Goal: Task Accomplishment & Management: Use online tool/utility

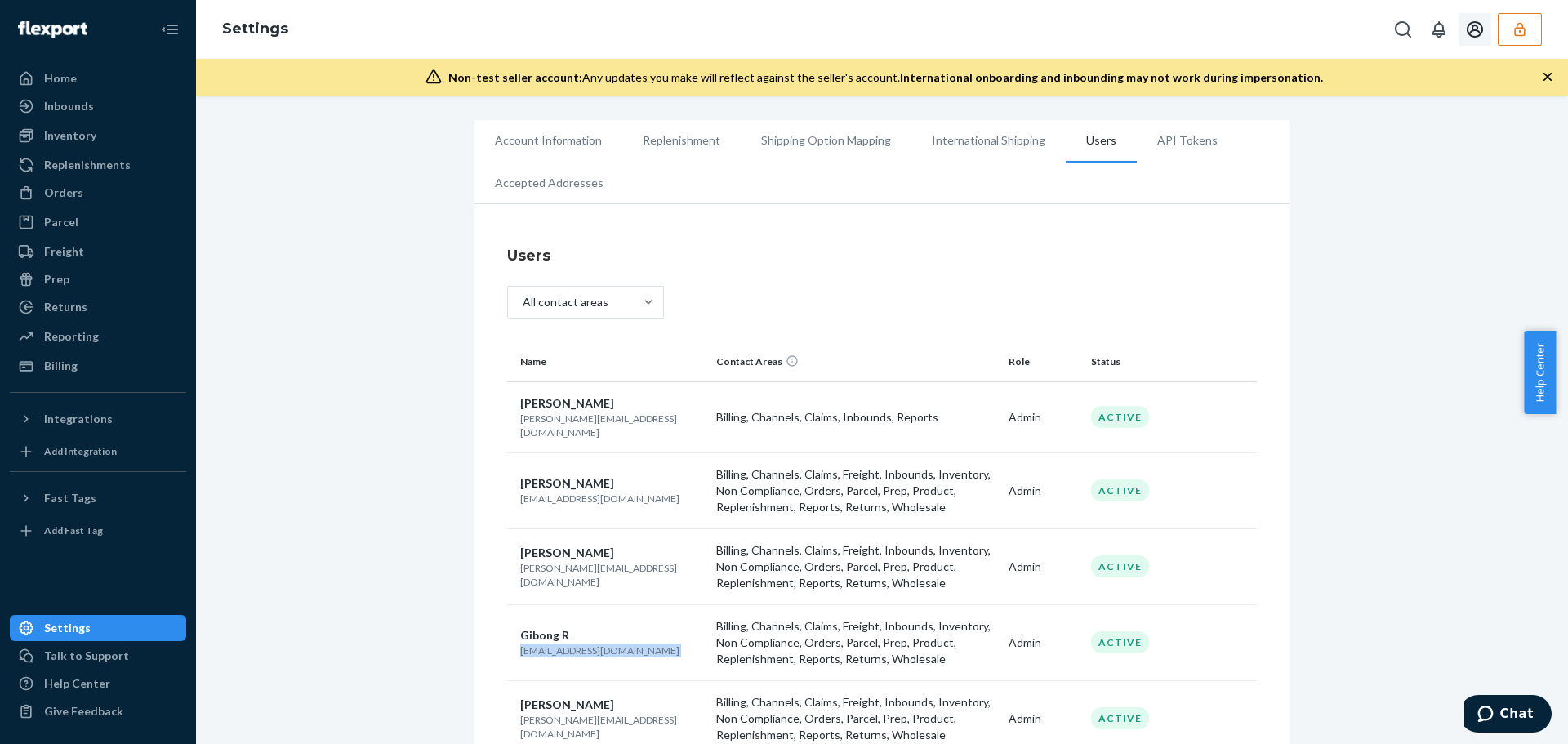
drag, startPoint x: 1522, startPoint y: 33, endPoint x: 1513, endPoint y: 38, distance: 10.3
click at [1522, 33] on icon "button" at bounding box center [1521, 30] width 17 height 17
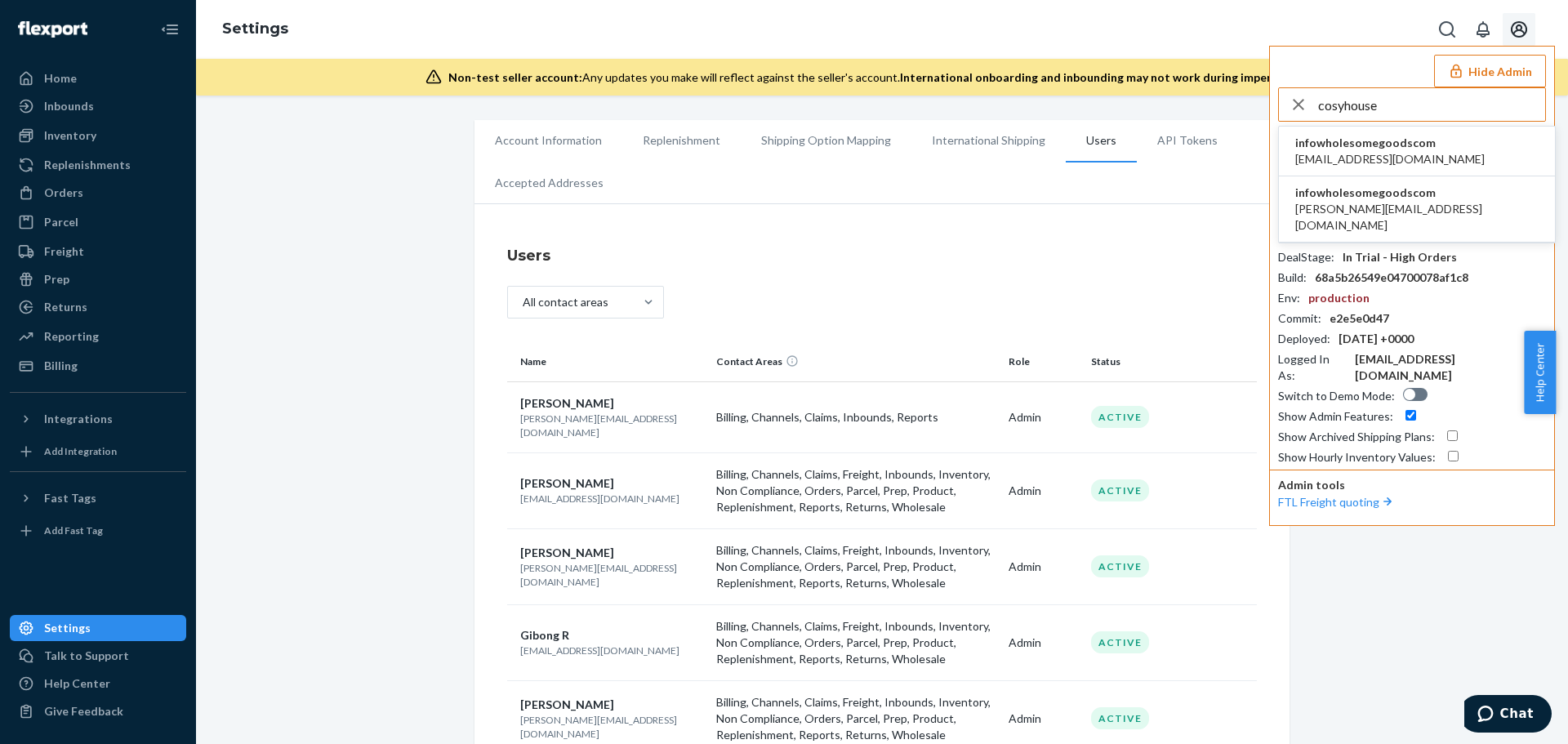
type input "cosyhouse"
click at [1400, 149] on span "infowholesomegoodscom" at bounding box center [1390, 143] width 190 height 17
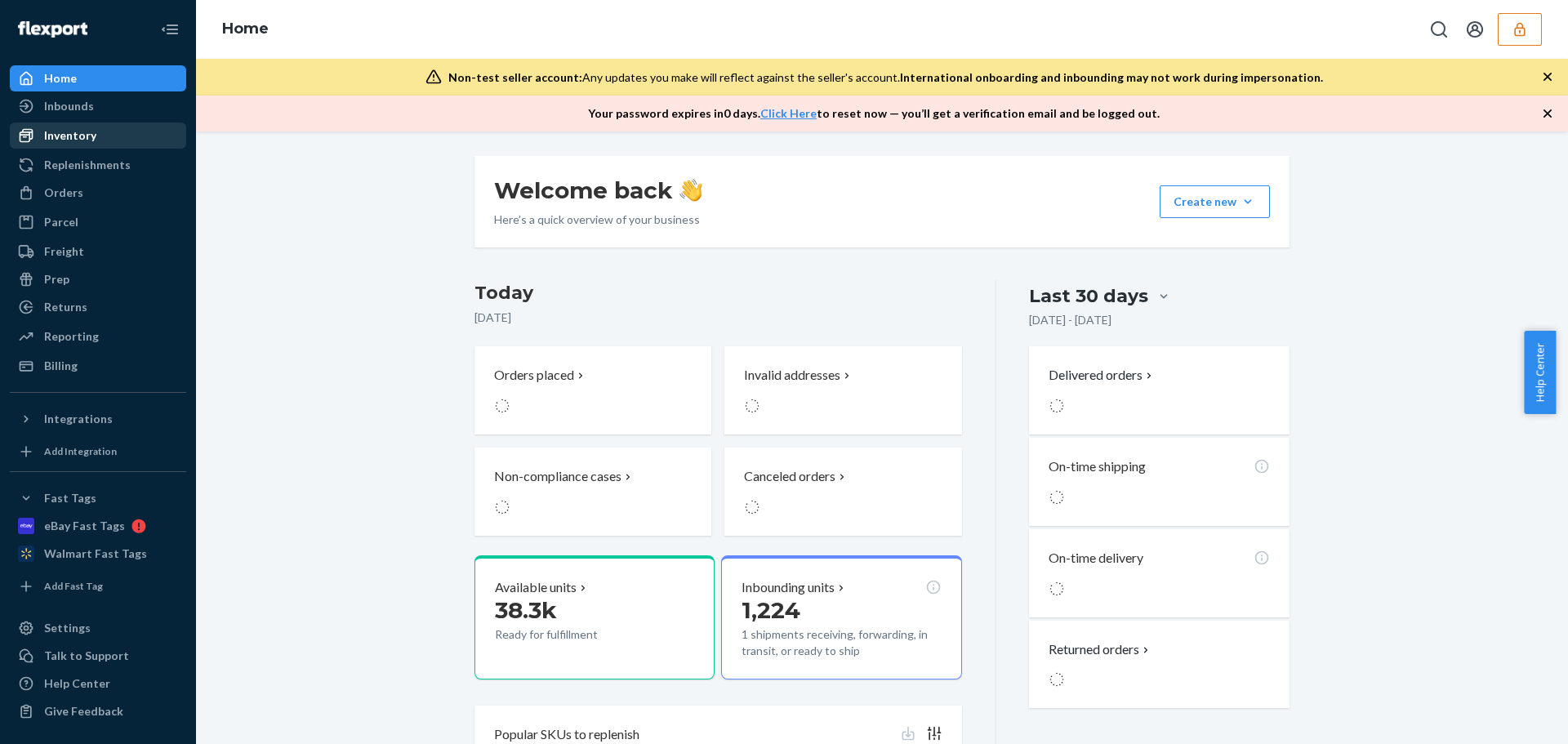
click at [74, 133] on div "Inventory" at bounding box center [70, 136] width 52 height 17
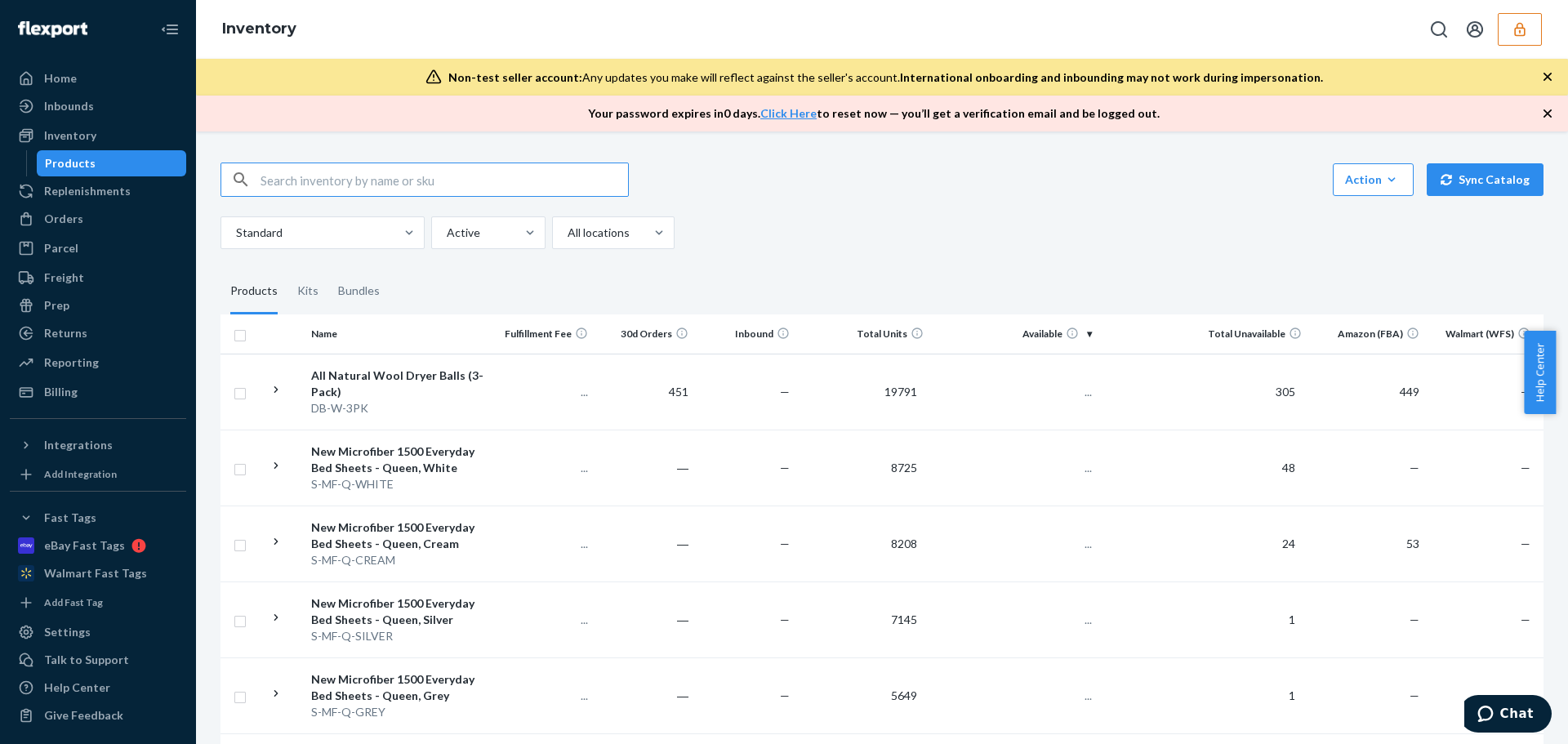
click at [406, 180] on input "text" at bounding box center [443, 179] width 367 height 33
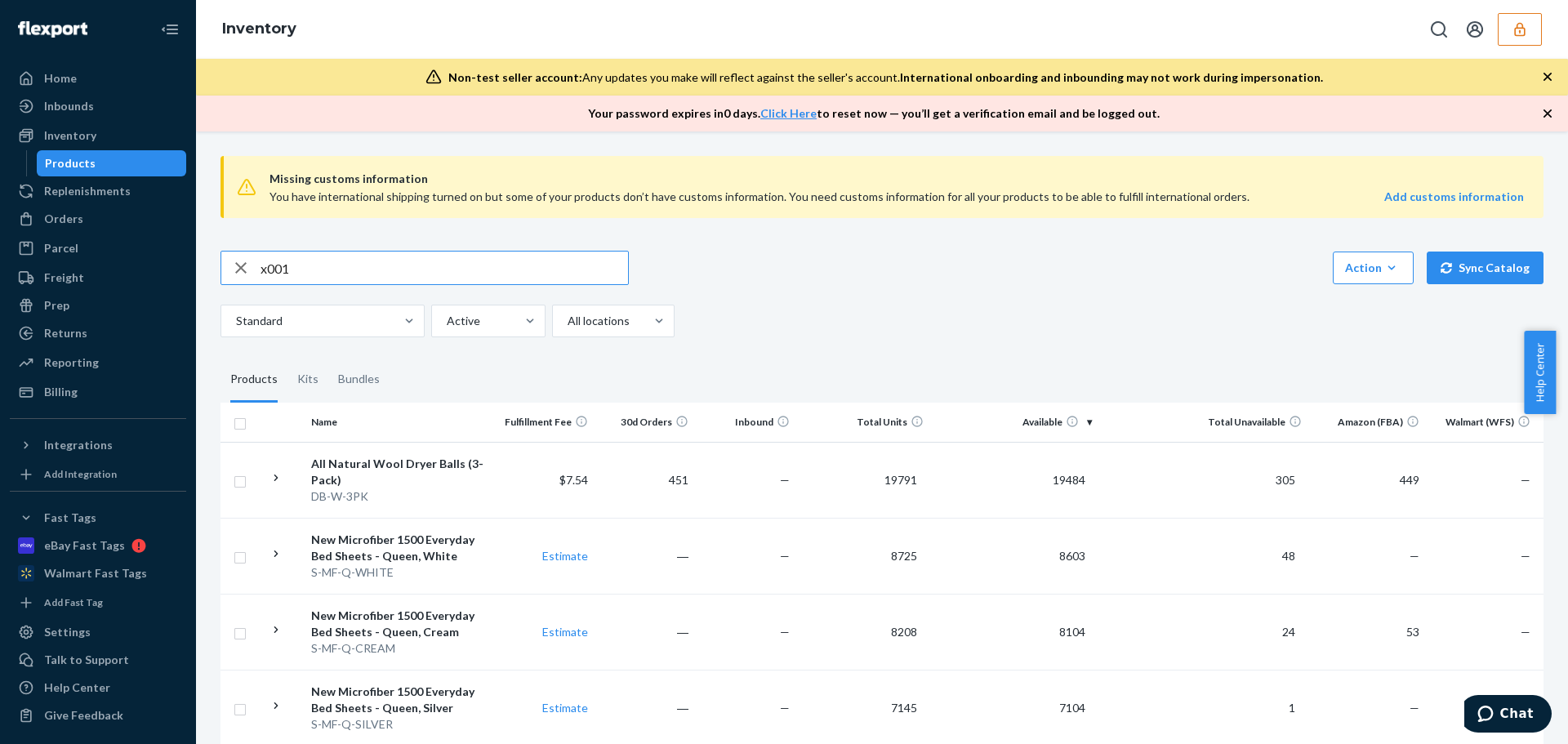
click at [304, 272] on input "x001" at bounding box center [443, 268] width 367 height 33
type input "pastel green"
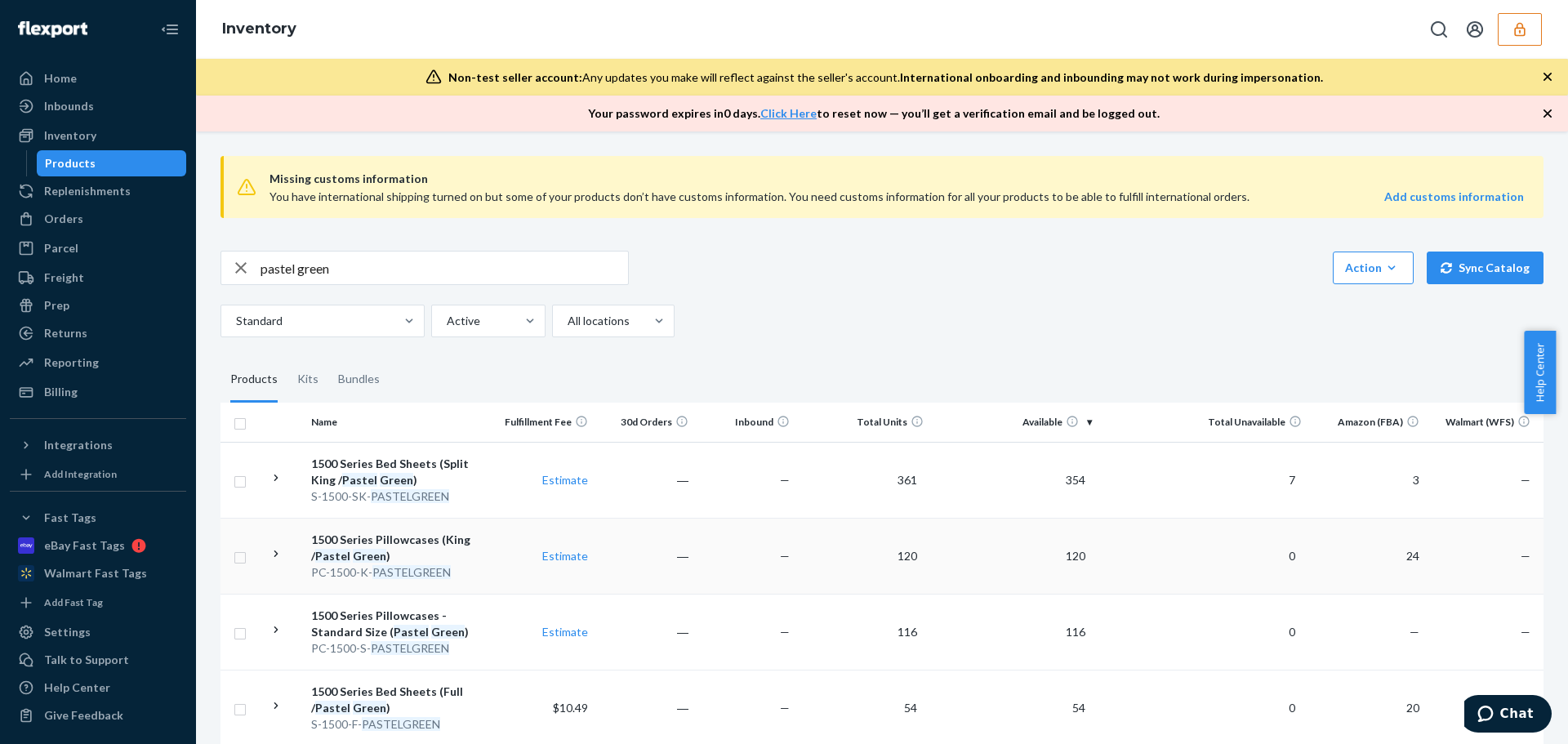
click at [489, 557] on td "1500 Series Pillowcases (King / Pastel Green ) PC-1500-K- PASTELGREEN" at bounding box center [399, 555] width 189 height 76
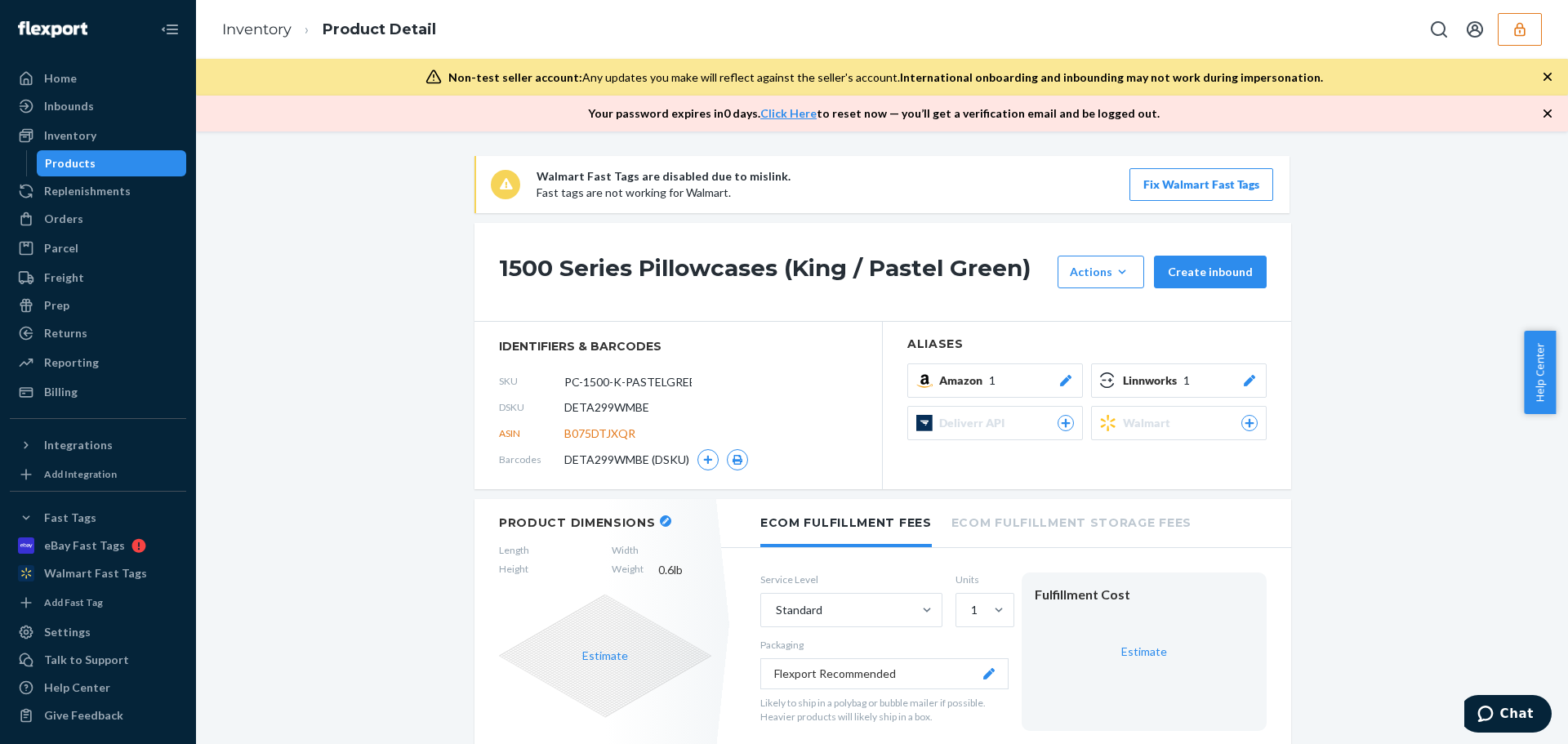
click at [628, 403] on span "DETA299WMBE" at bounding box center [606, 408] width 85 height 17
copy span "DETA299WMBE"
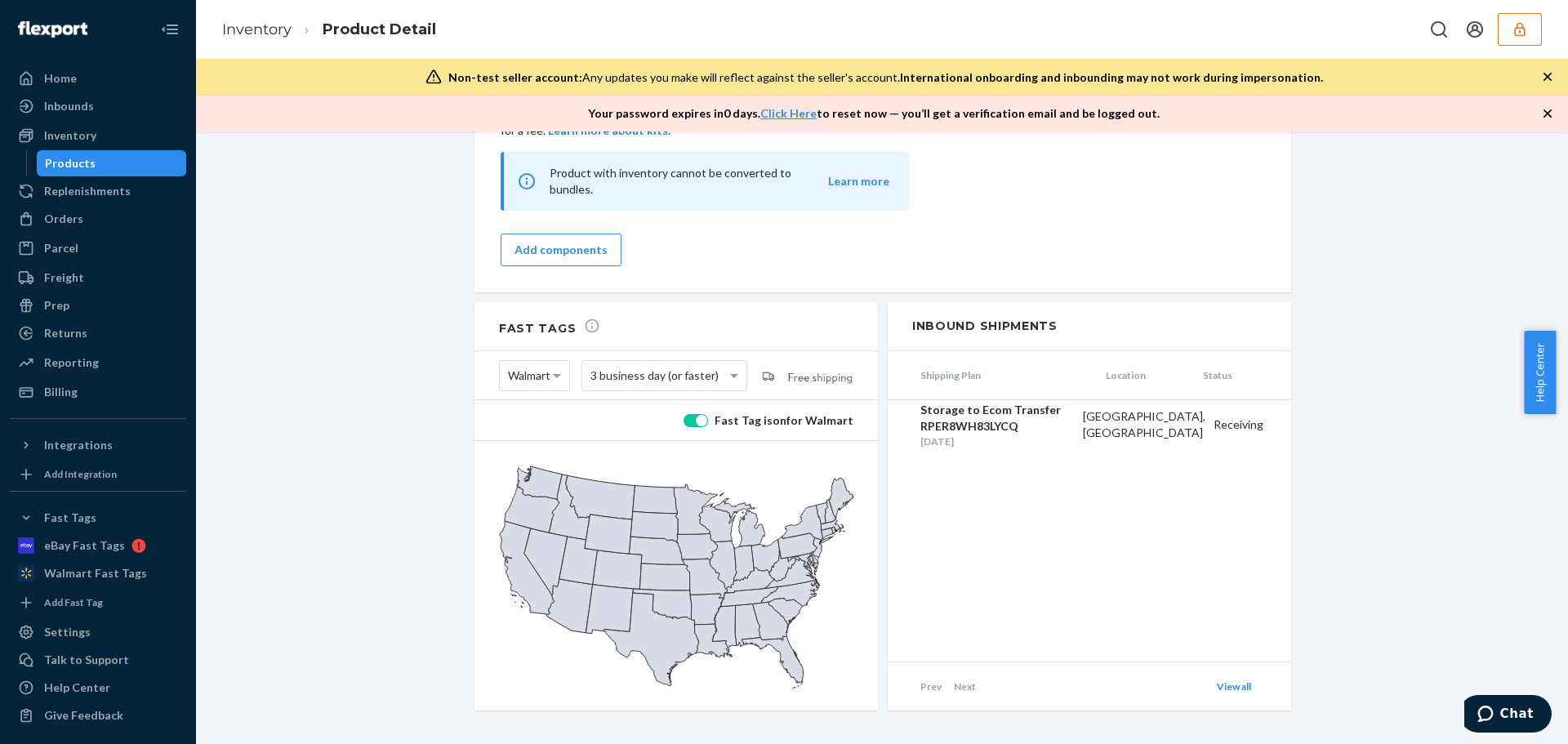
scroll to position [1533, 0]
drag, startPoint x: 85, startPoint y: 156, endPoint x: 87, endPoint y: 172, distance: 16.1
click at [85, 156] on div "Products" at bounding box center [70, 163] width 50 height 17
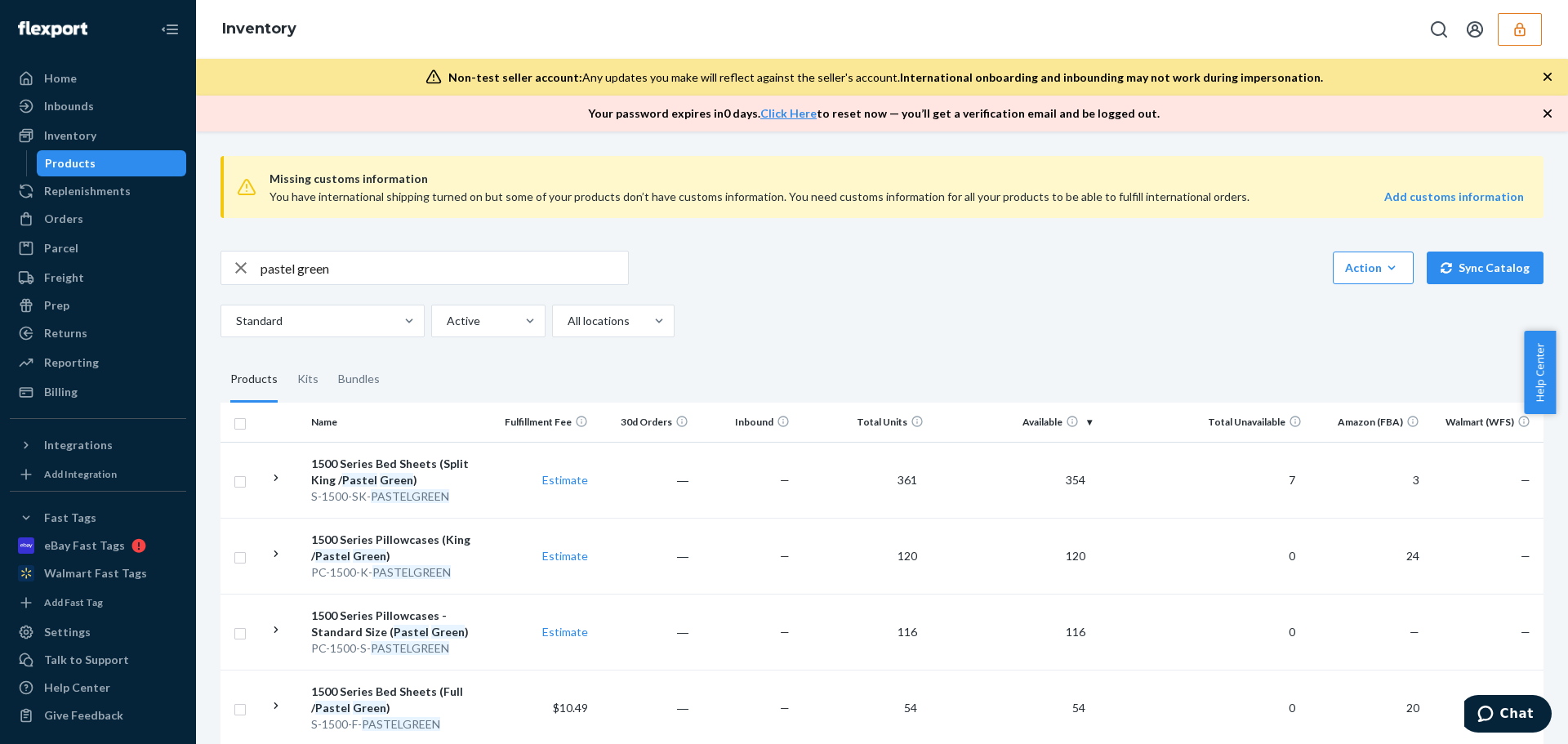
click at [473, 551] on div "1500 Series Pillowcases (King / Pastel Green )" at bounding box center [399, 547] width 176 height 33
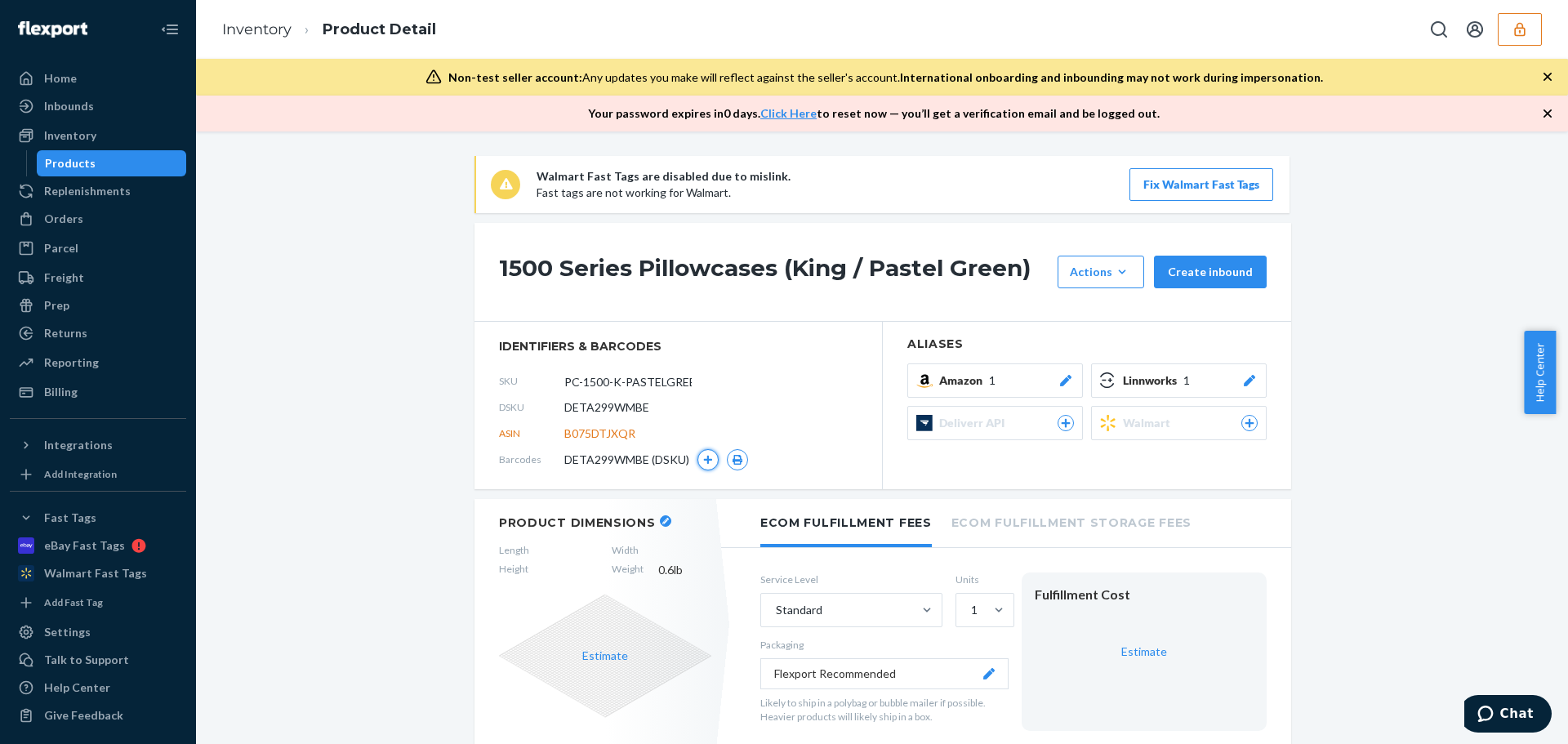
click at [708, 463] on button "button" at bounding box center [707, 459] width 21 height 21
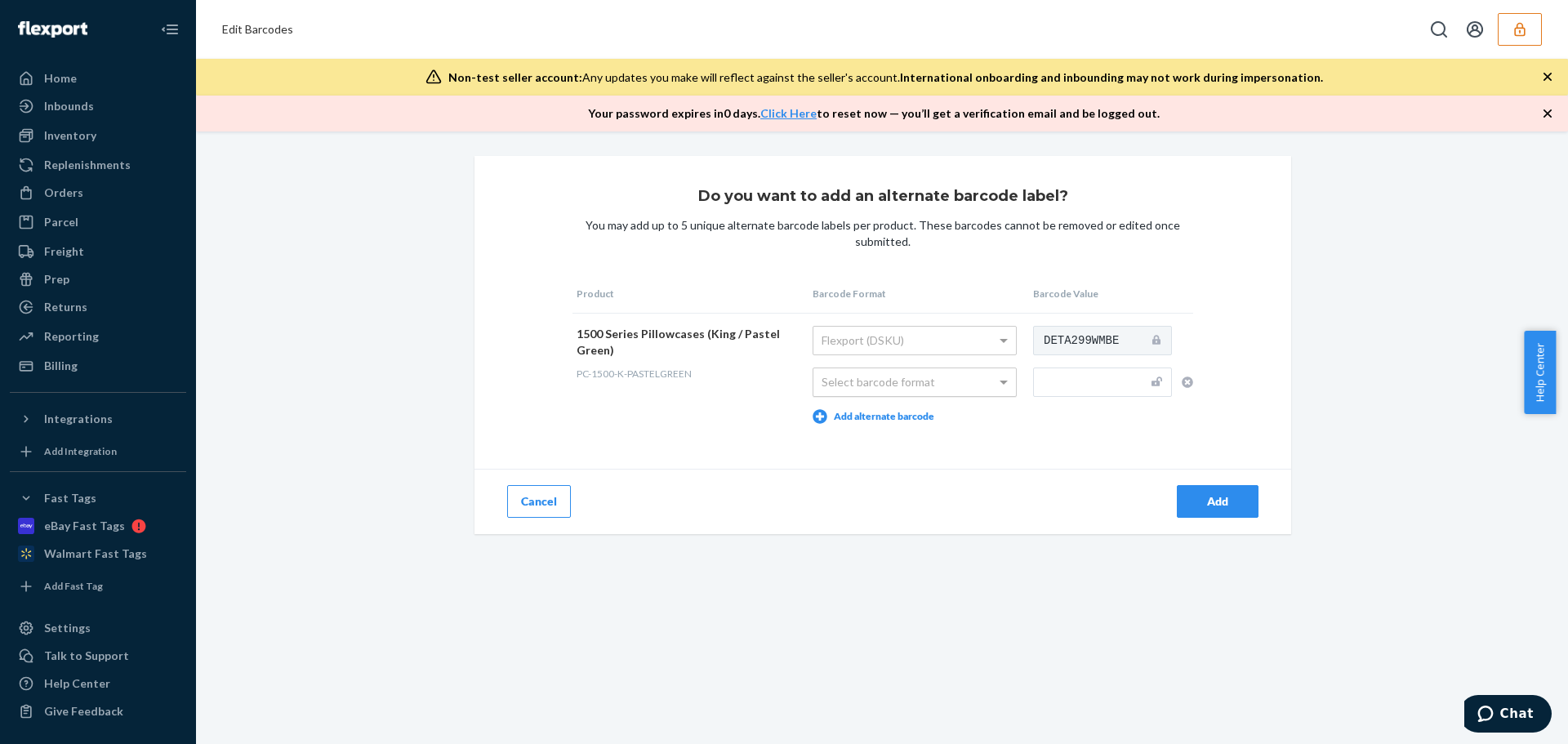
click at [985, 379] on div "Select barcode format" at bounding box center [915, 382] width 203 height 28
click at [1079, 385] on input "text" at bounding box center [1102, 382] width 138 height 30
type input "x"
type input "X001KBY8HZ"
click at [1219, 502] on div "Add" at bounding box center [1218, 502] width 54 height 17
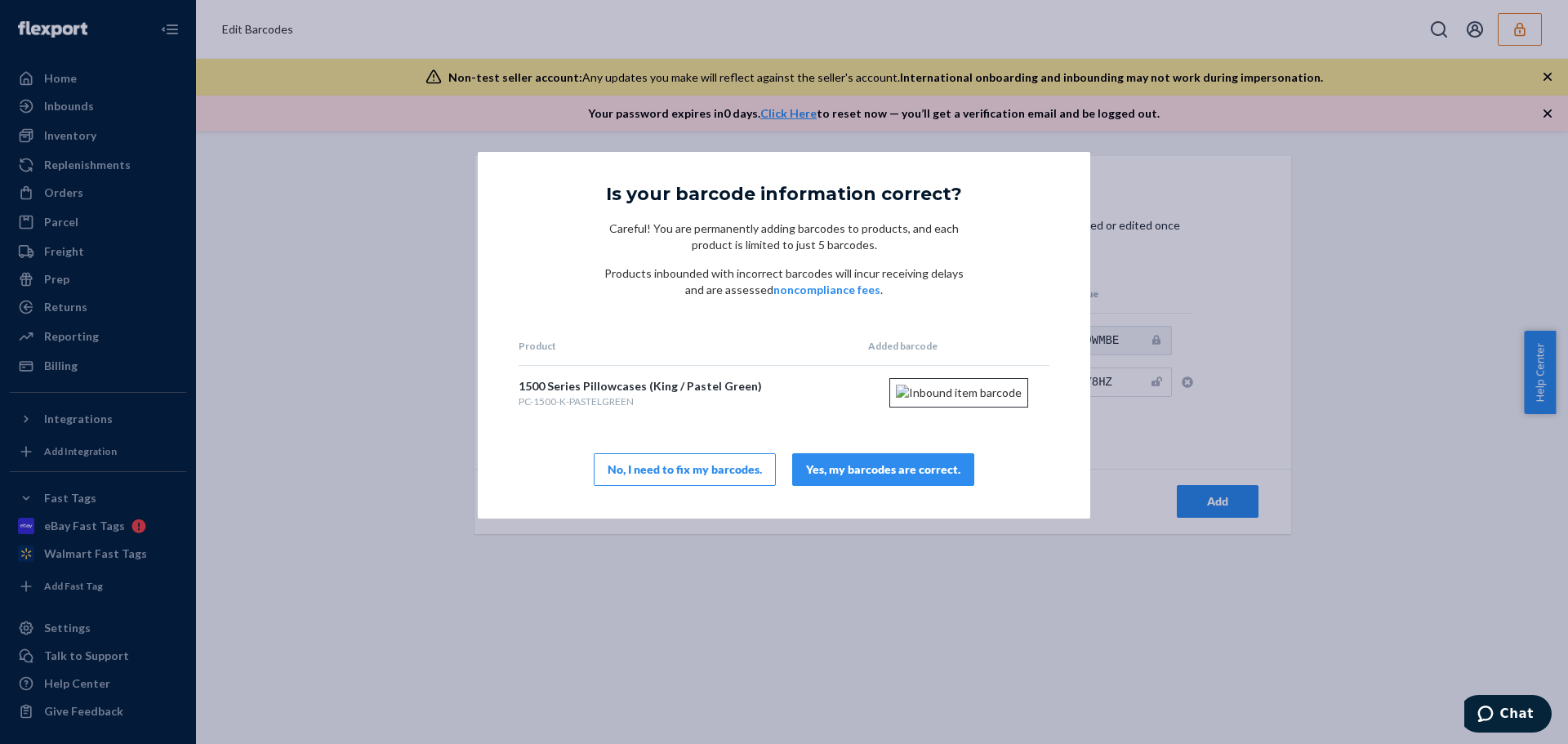
click at [919, 477] on div "Yes, my barcodes are correct." at bounding box center [883, 470] width 154 height 17
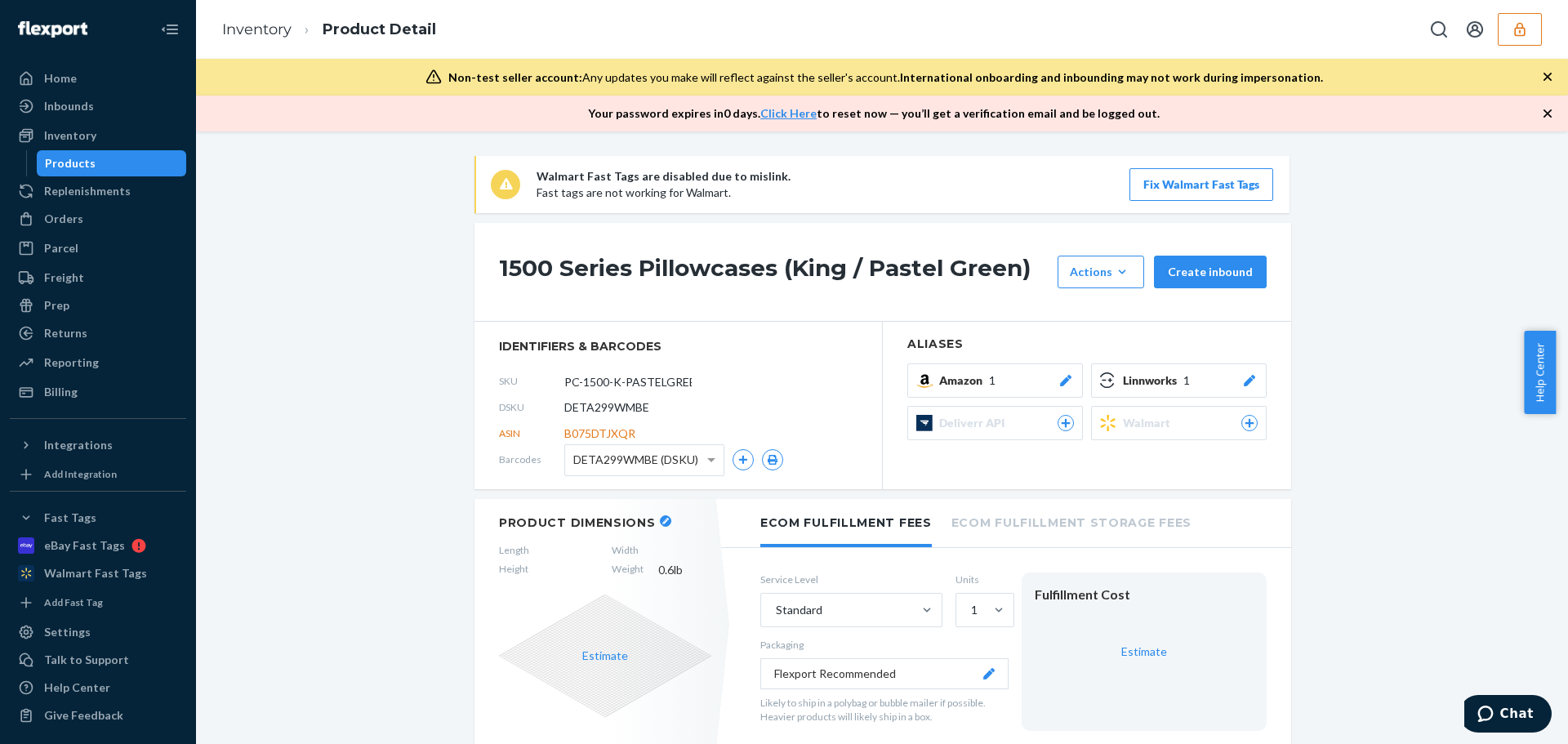
click at [615, 407] on span "DETA299WMBE" at bounding box center [606, 408] width 85 height 17
copy span "DETA299WMBE"
click at [712, 406] on div "DSKU DETA299WMBE" at bounding box center [679, 407] width 359 height 26
click at [709, 465] on span at bounding box center [714, 460] width 20 height 31
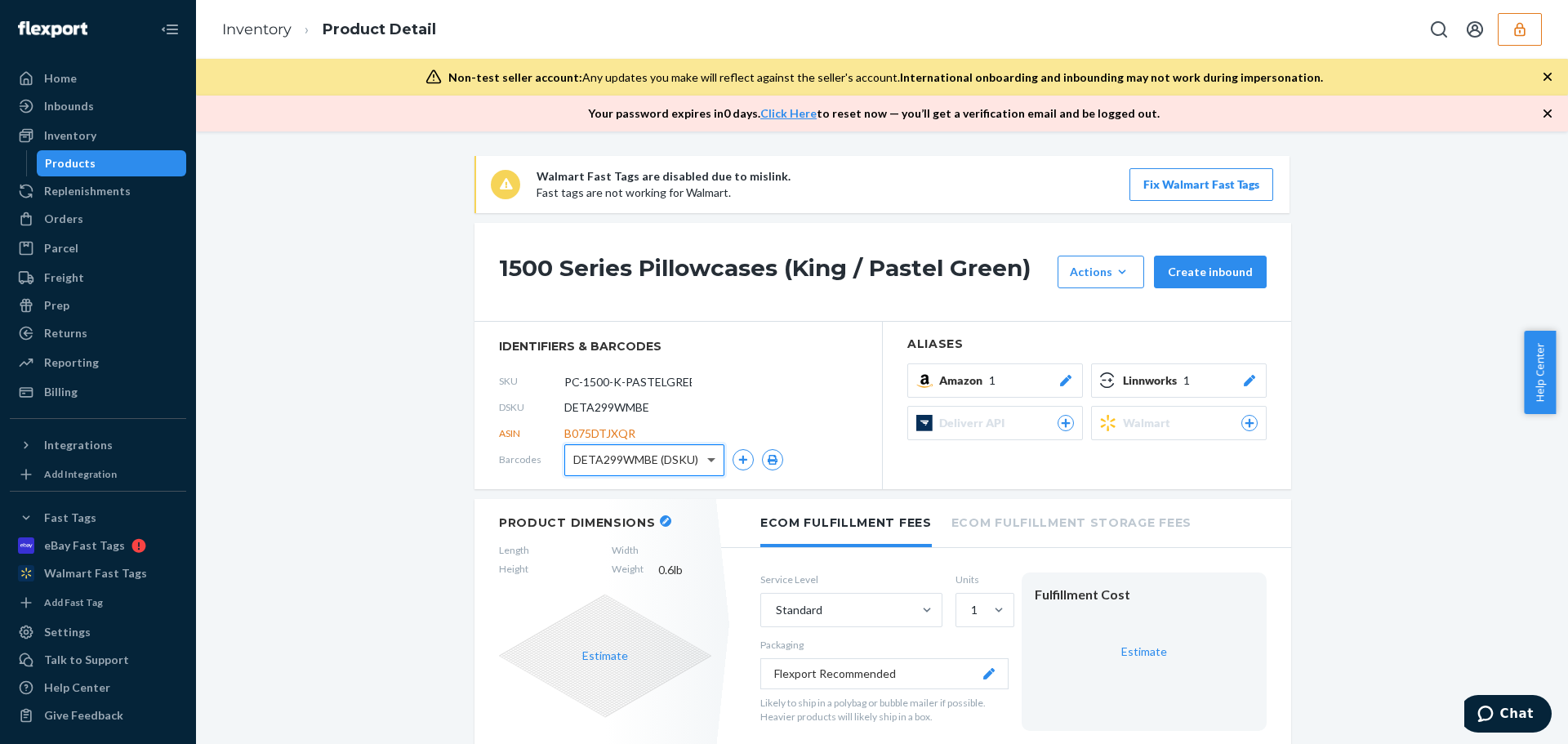
click at [706, 467] on span at bounding box center [714, 460] width 20 height 31
click at [600, 407] on span "DETA299WMBE" at bounding box center [606, 408] width 85 height 17
copy span "DETA299WMBE"
click at [742, 461] on icon "button" at bounding box center [743, 459] width 10 height 10
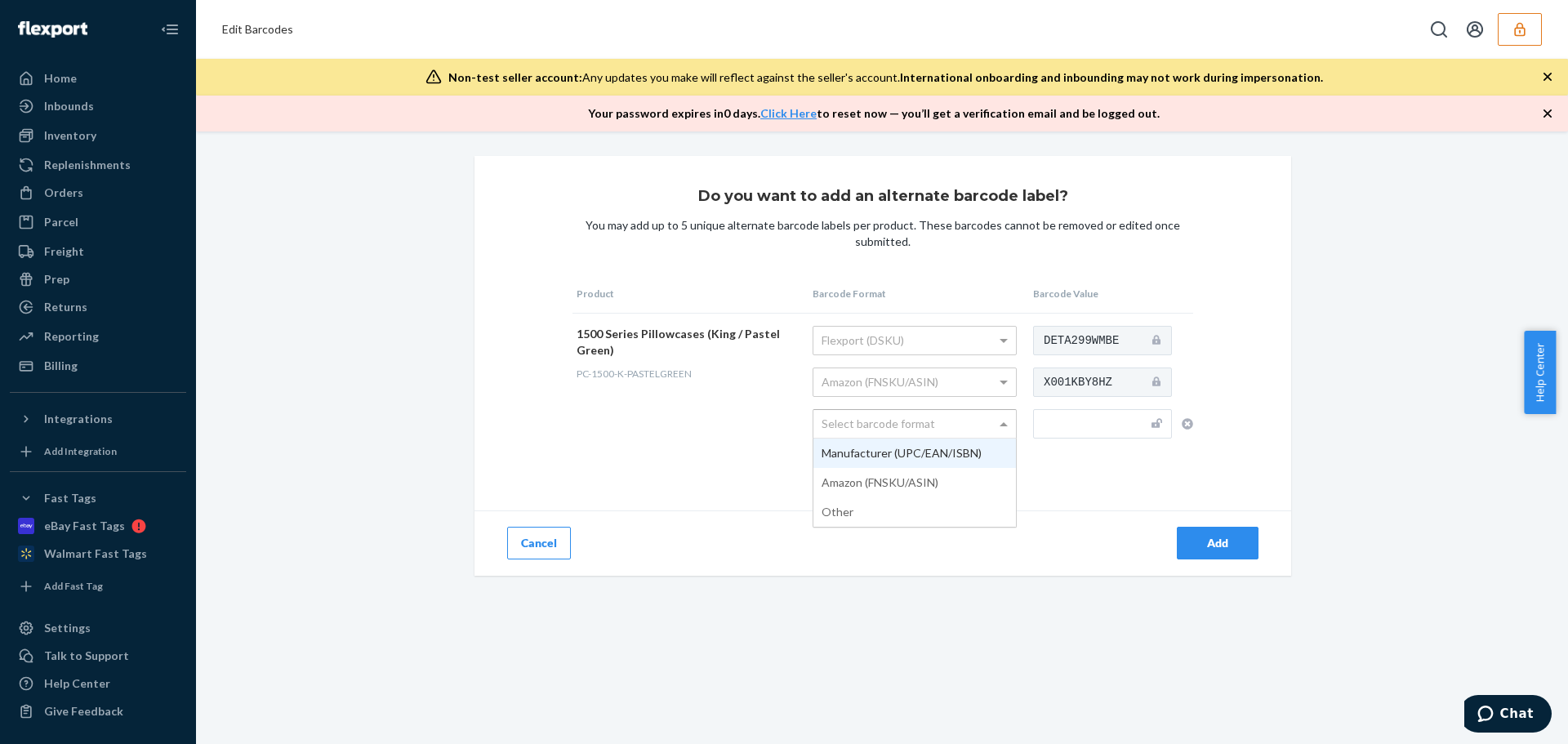
click at [984, 420] on div "Select barcode format" at bounding box center [915, 424] width 203 height 28
click at [1088, 427] on input "text" at bounding box center [1102, 424] width 138 height 30
click at [519, 543] on button "Cancel" at bounding box center [539, 542] width 64 height 33
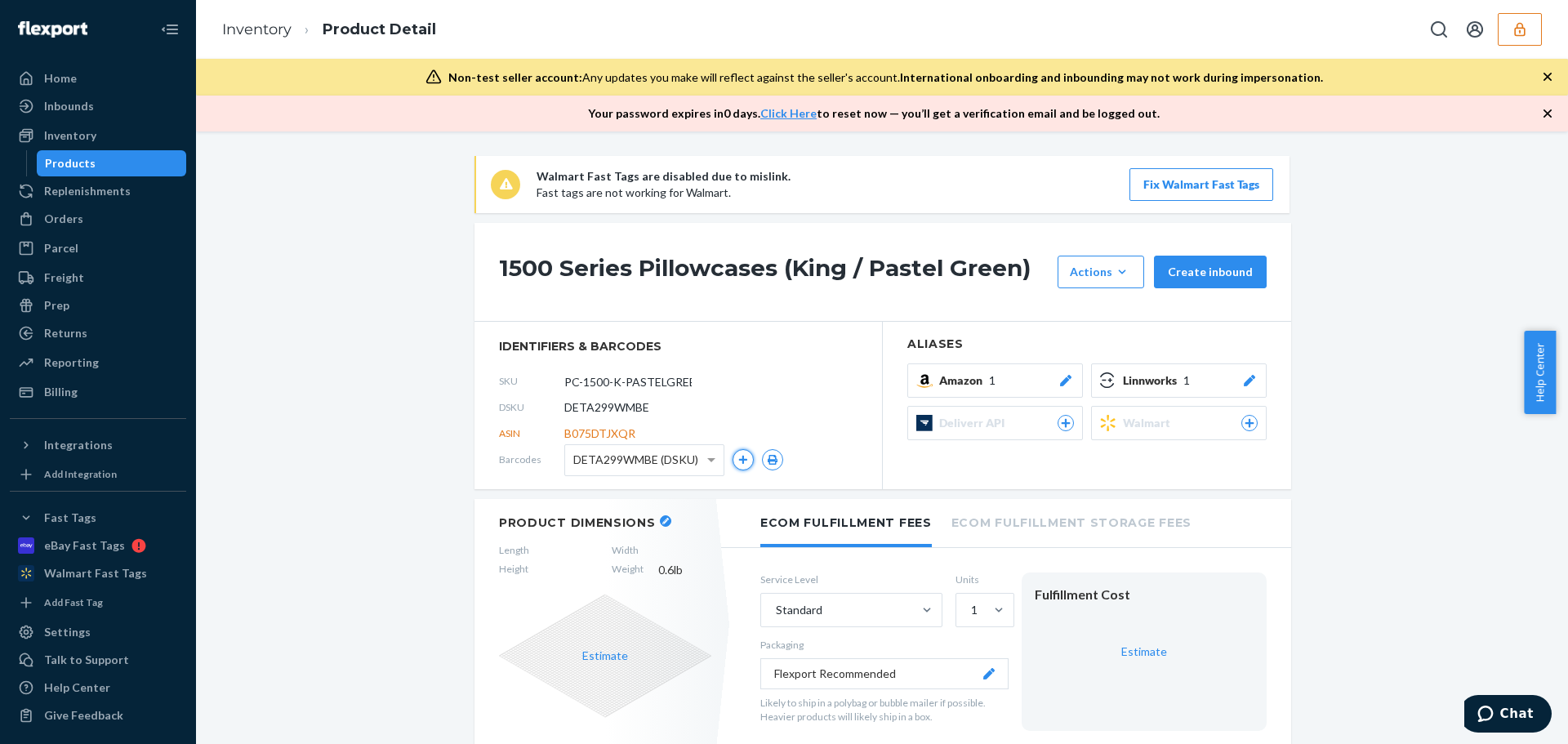
click at [739, 461] on icon "button" at bounding box center [744, 460] width 9 height 9
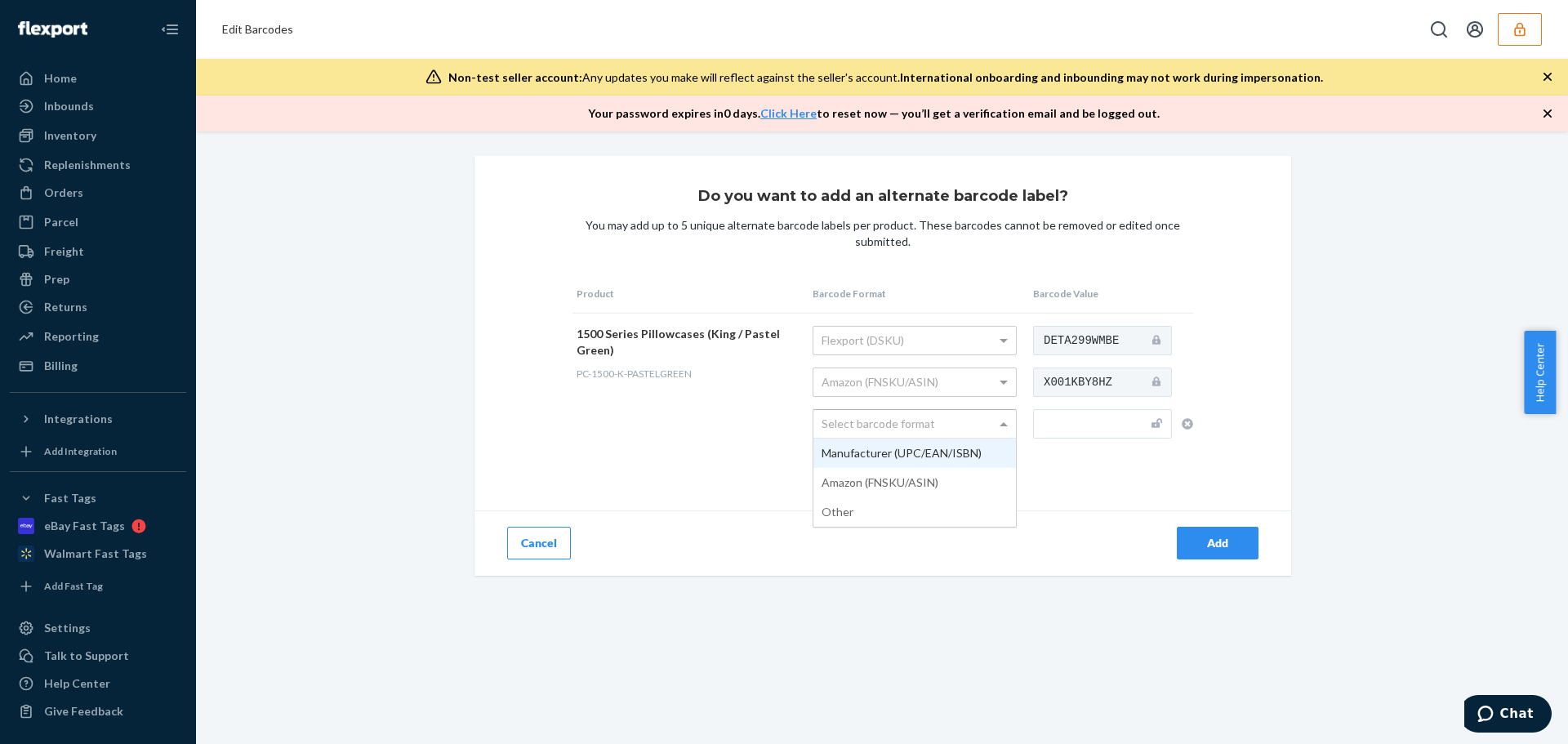
click at [961, 421] on div "Select barcode format" at bounding box center [915, 424] width 203 height 28
click at [1062, 429] on input "text" at bounding box center [1102, 424] width 138 height 30
click at [987, 421] on div "Other" at bounding box center [915, 424] width 203 height 28
click at [676, 448] on td "1500 Series Pillowcases (King / Pastel Green) PC-1500-K-PASTELGREEN" at bounding box center [691, 396] width 236 height 165
click at [543, 534] on button "Cancel" at bounding box center [539, 542] width 64 height 33
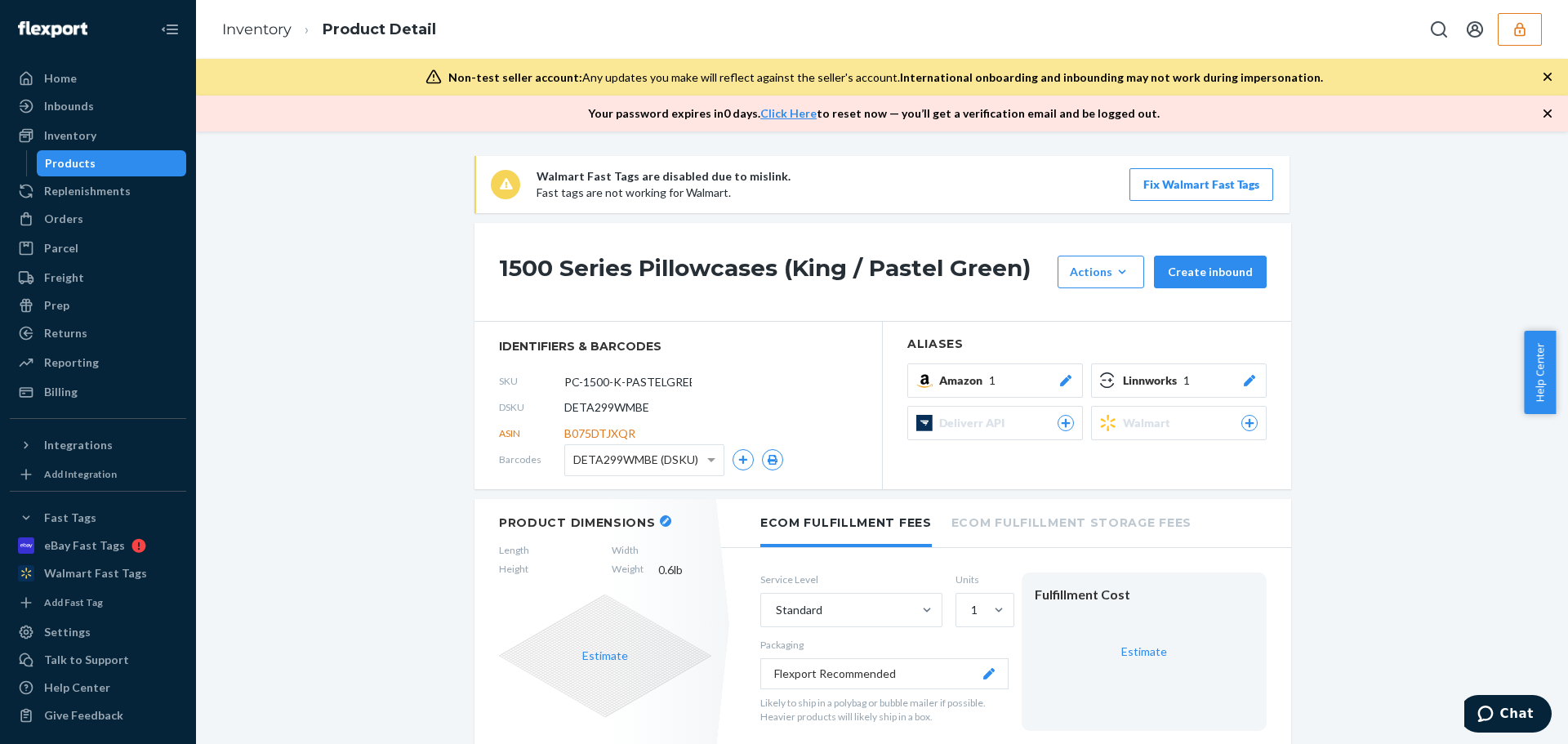
click at [1529, 33] on button "button" at bounding box center [1520, 29] width 44 height 33
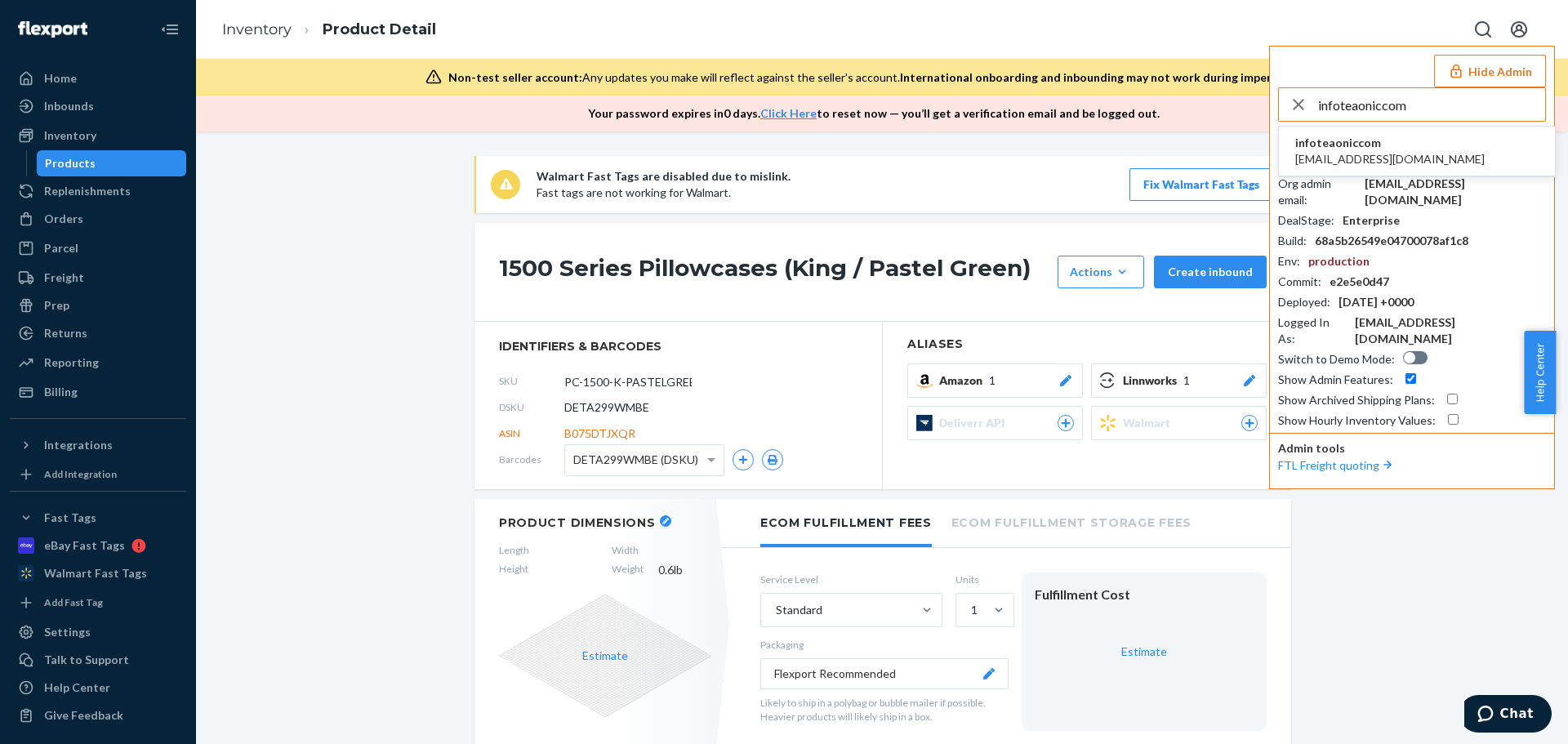
type input "infoteaoniccom"
click at [1357, 154] on span "info@teaonic.com" at bounding box center [1390, 160] width 190 height 17
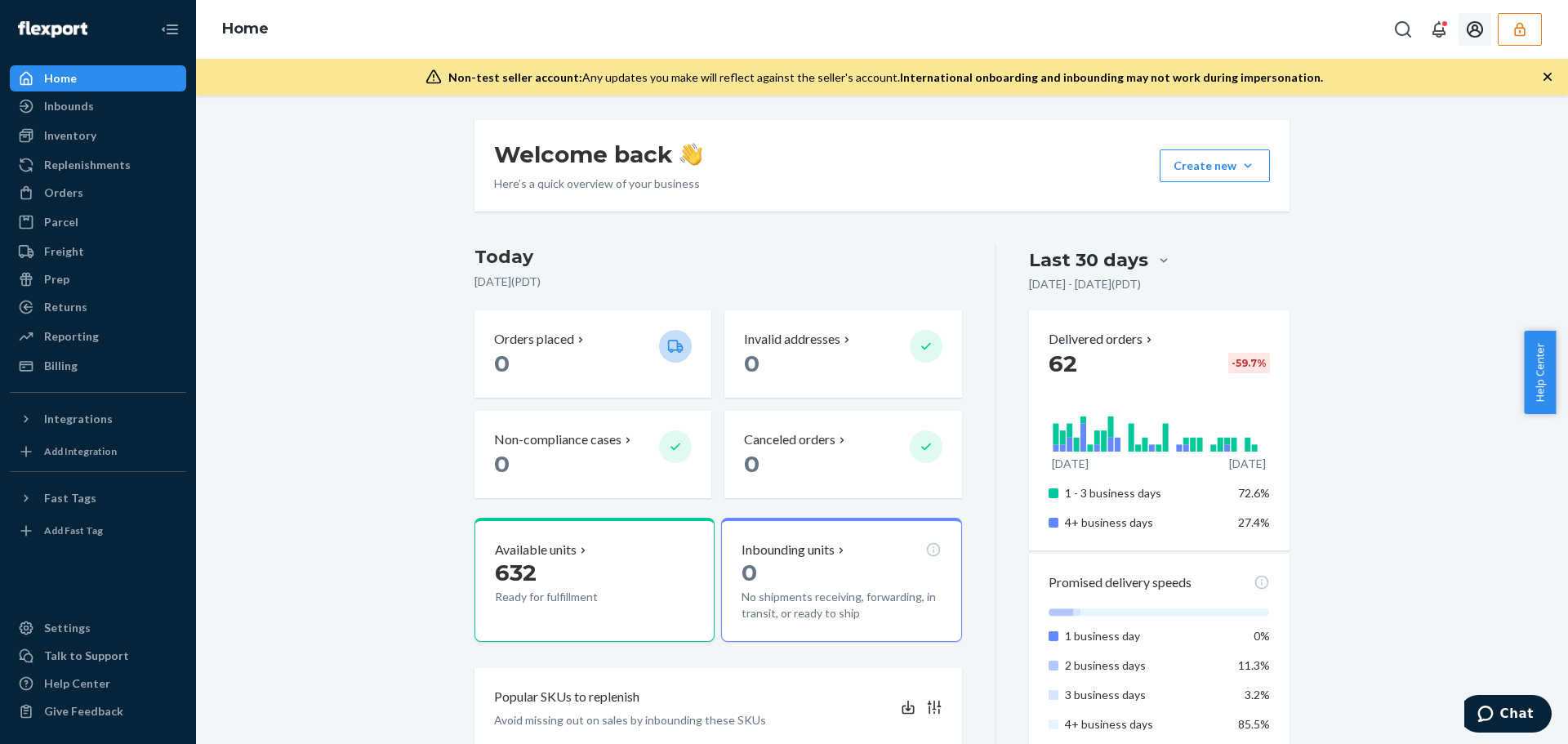
drag, startPoint x: 1509, startPoint y: 25, endPoint x: 1509, endPoint y: 33, distance: 8.0
click at [1509, 25] on button "button" at bounding box center [1520, 29] width 44 height 33
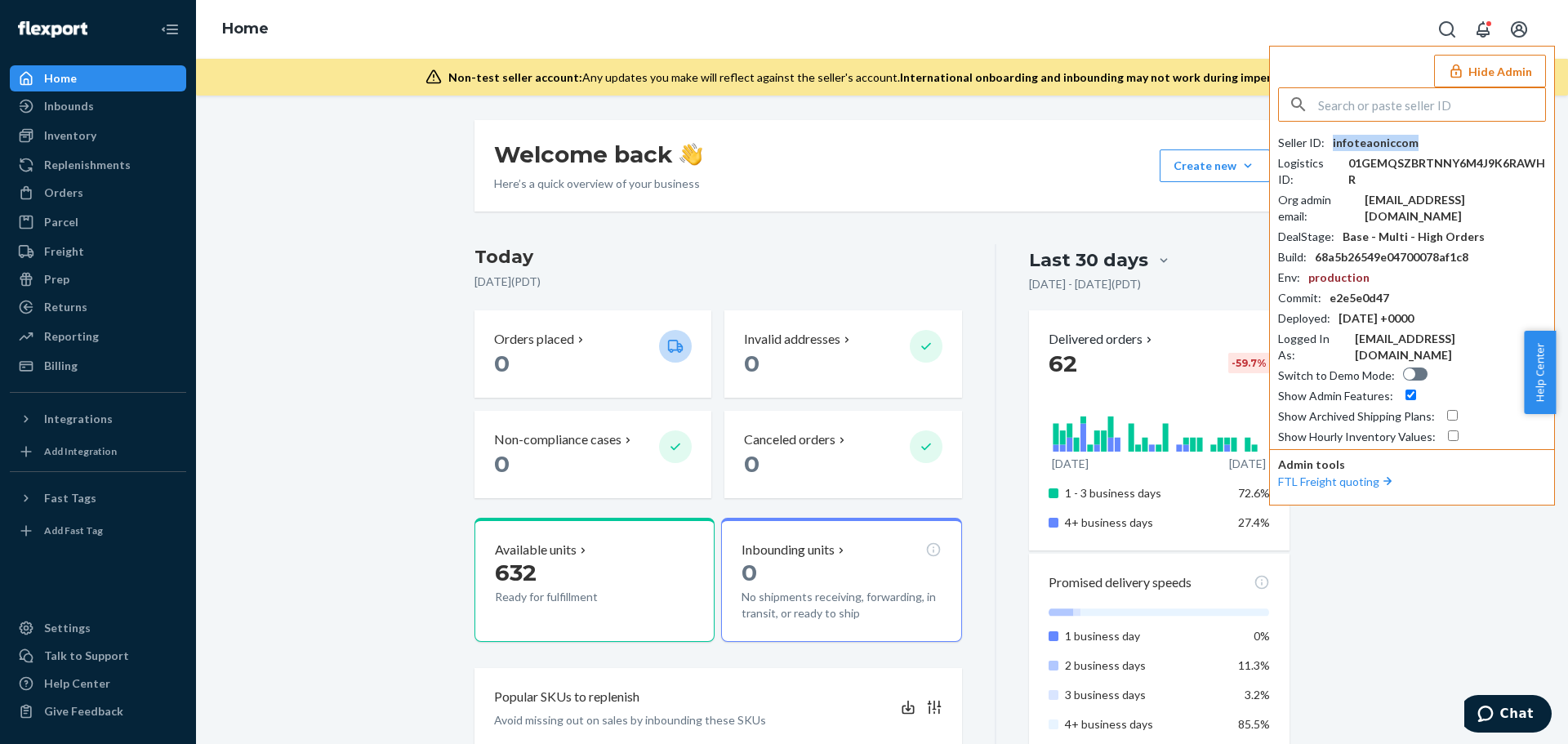
click at [1374, 149] on div "infoteaoniccom" at bounding box center [1376, 143] width 86 height 17
click at [1427, 106] on input "text" at bounding box center [1431, 104] width 227 height 33
type input "meundies"
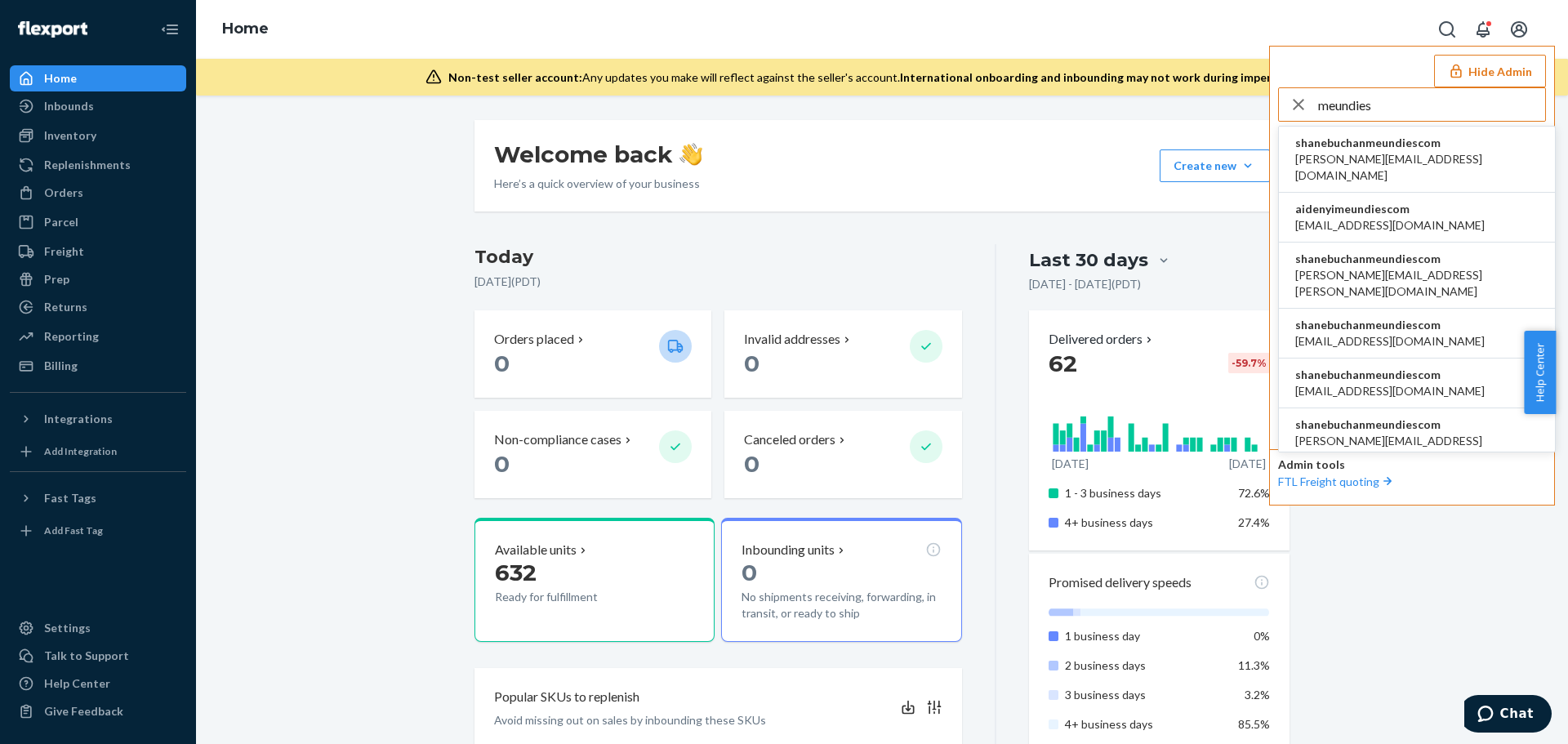
click at [1405, 267] on span "alex.quinonez@meundies.com" at bounding box center [1417, 282] width 244 height 33
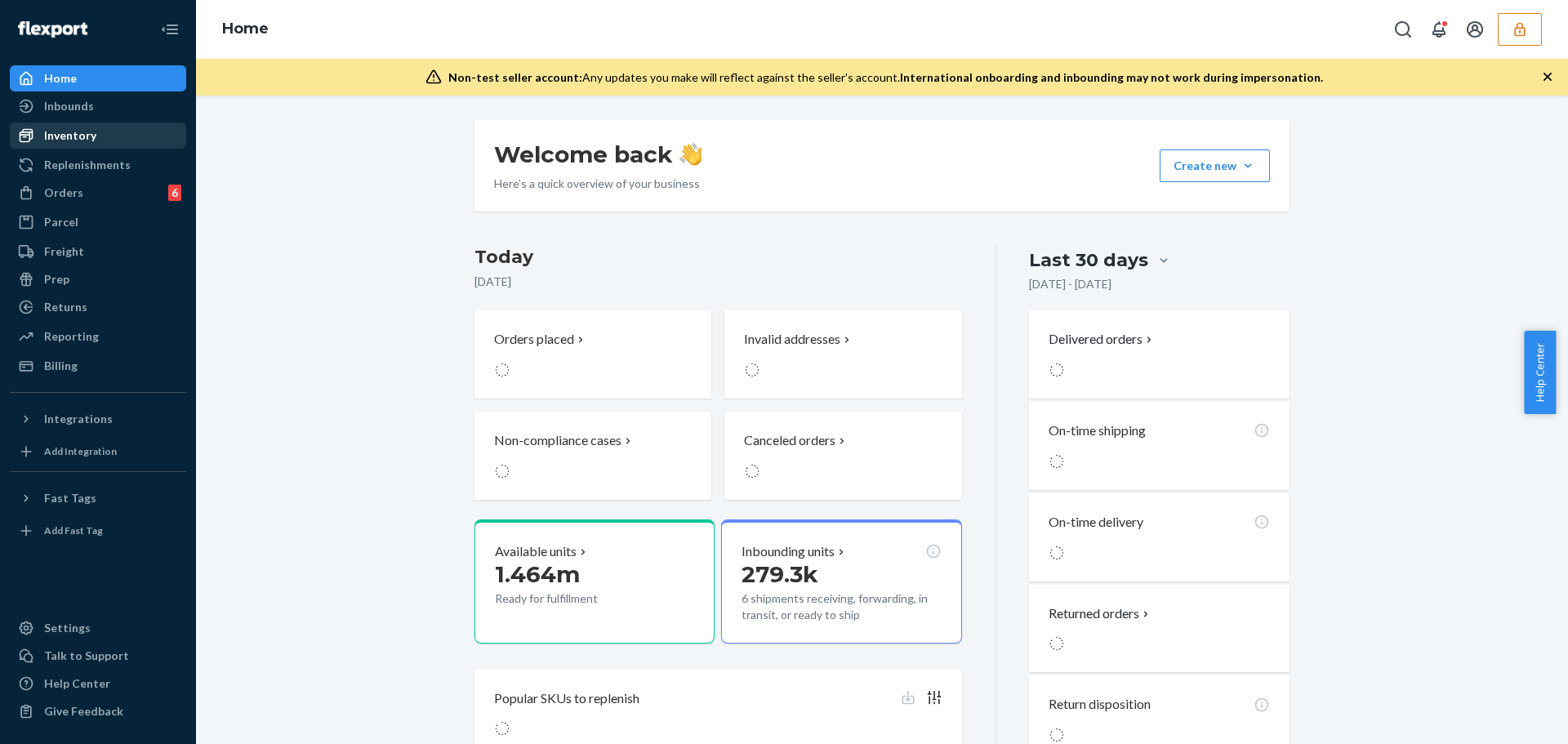
drag, startPoint x: 47, startPoint y: 128, endPoint x: 60, endPoint y: 134, distance: 14.3
click at [47, 128] on div "Inventory" at bounding box center [70, 136] width 52 height 17
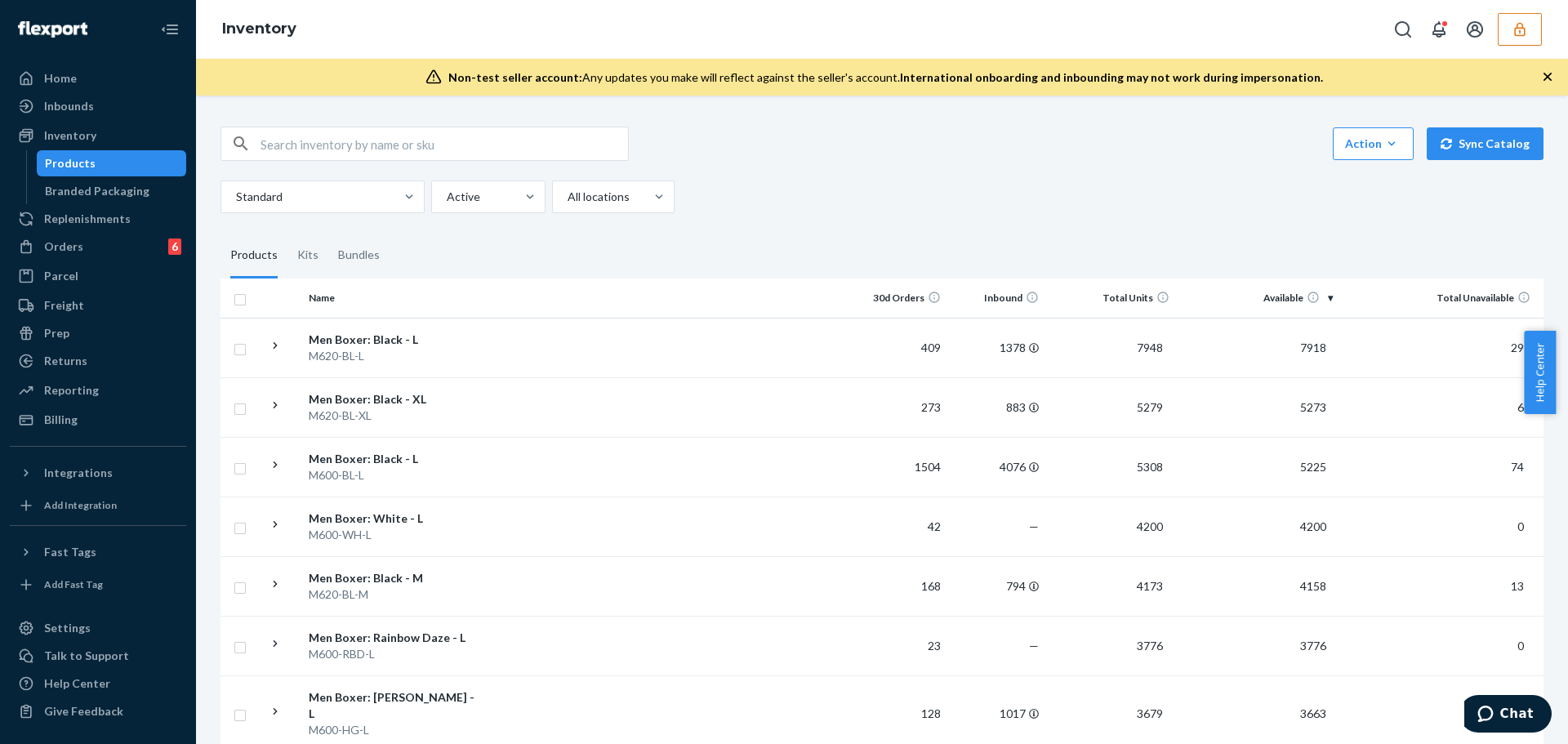
click at [415, 145] on input "text" at bounding box center [443, 143] width 367 height 33
paste input "M600-GST-S"
type input "M600-GST-S"
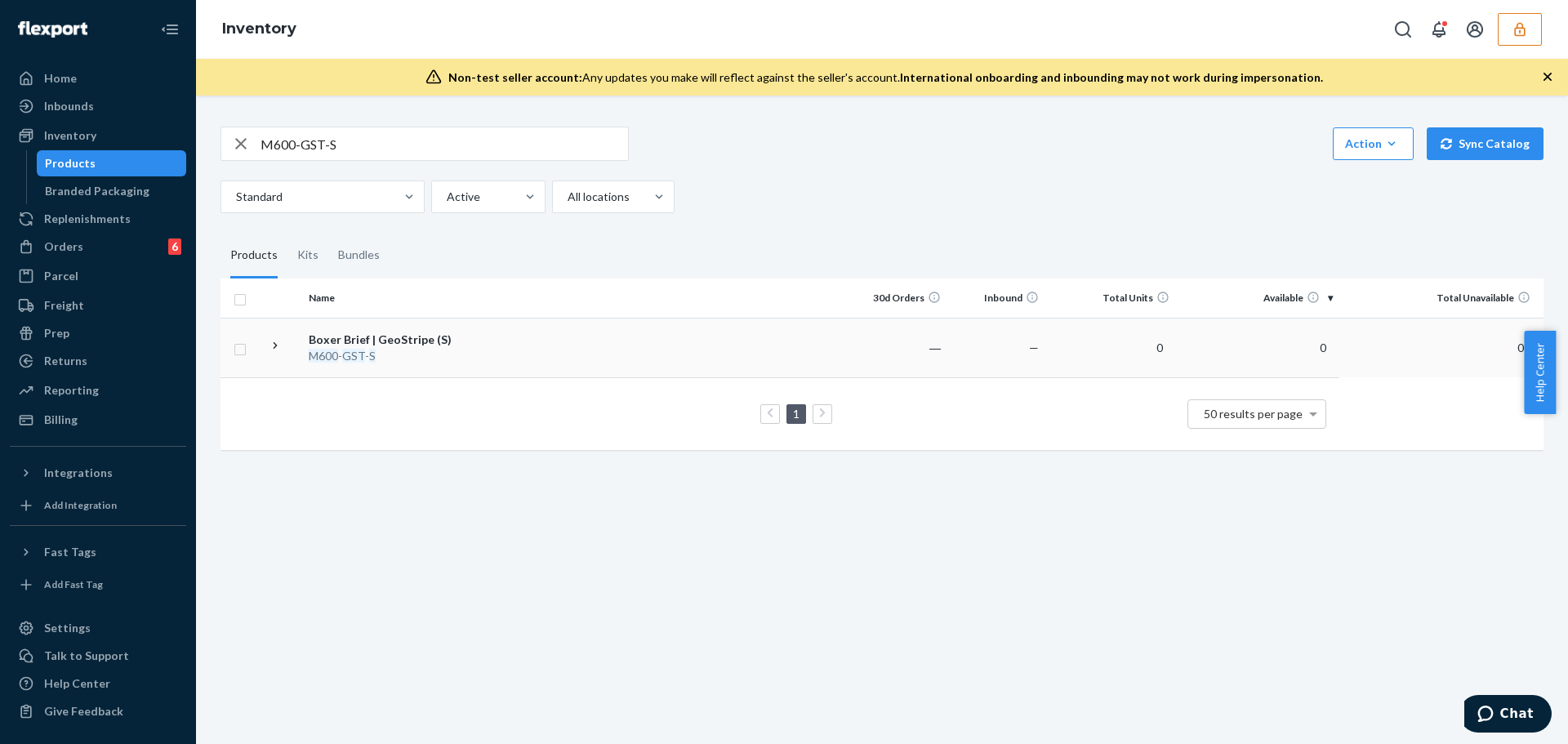
click at [482, 349] on td "Boxer Brief | GeoStripe (S) M600 - GST - S" at bounding box center [394, 347] width 184 height 59
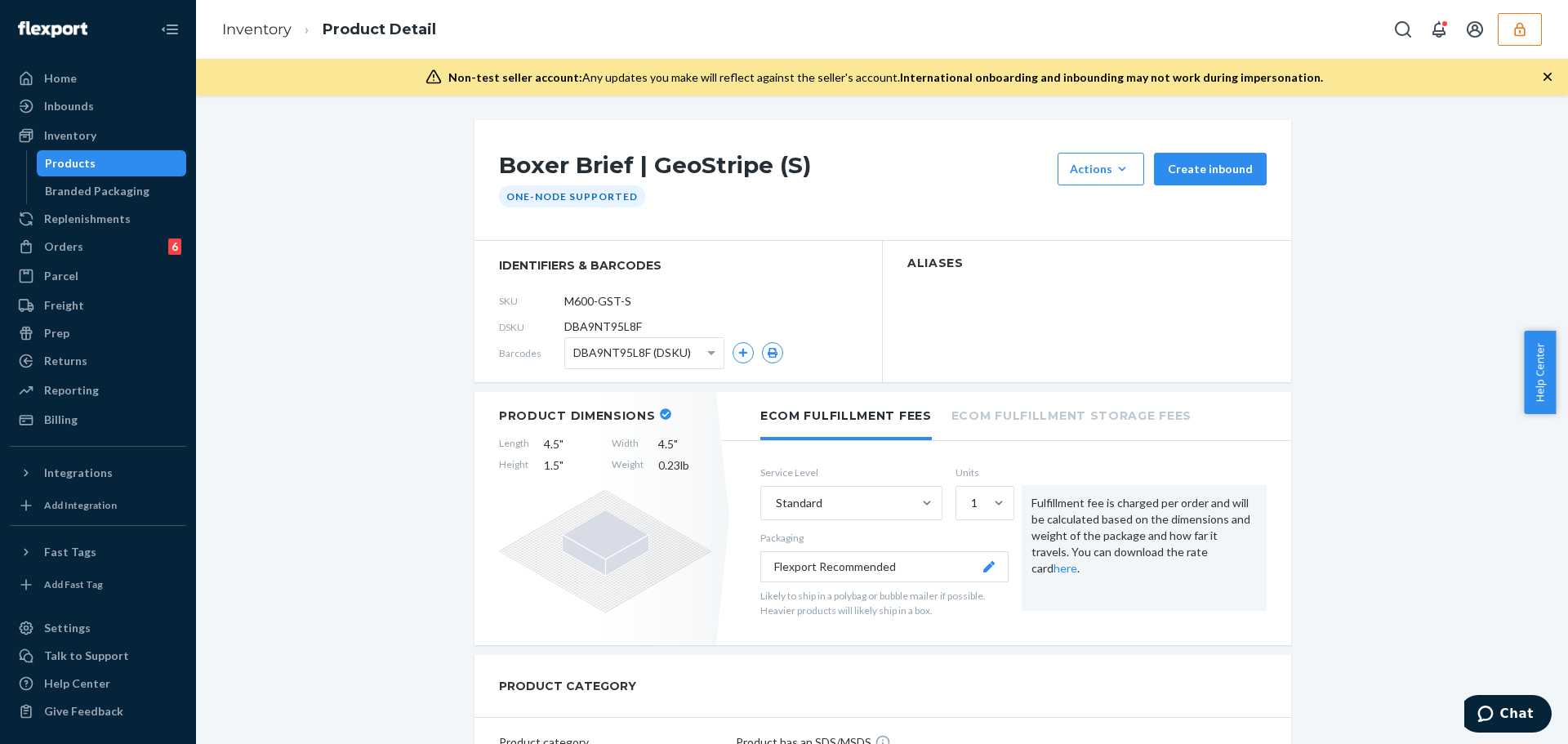
click at [579, 328] on span "DBA9NT95L8F" at bounding box center [602, 327] width 77 height 17
copy span "DBA9NT95L8F"
click at [623, 324] on span "DBA9NT95L8F" at bounding box center [602, 327] width 77 height 17
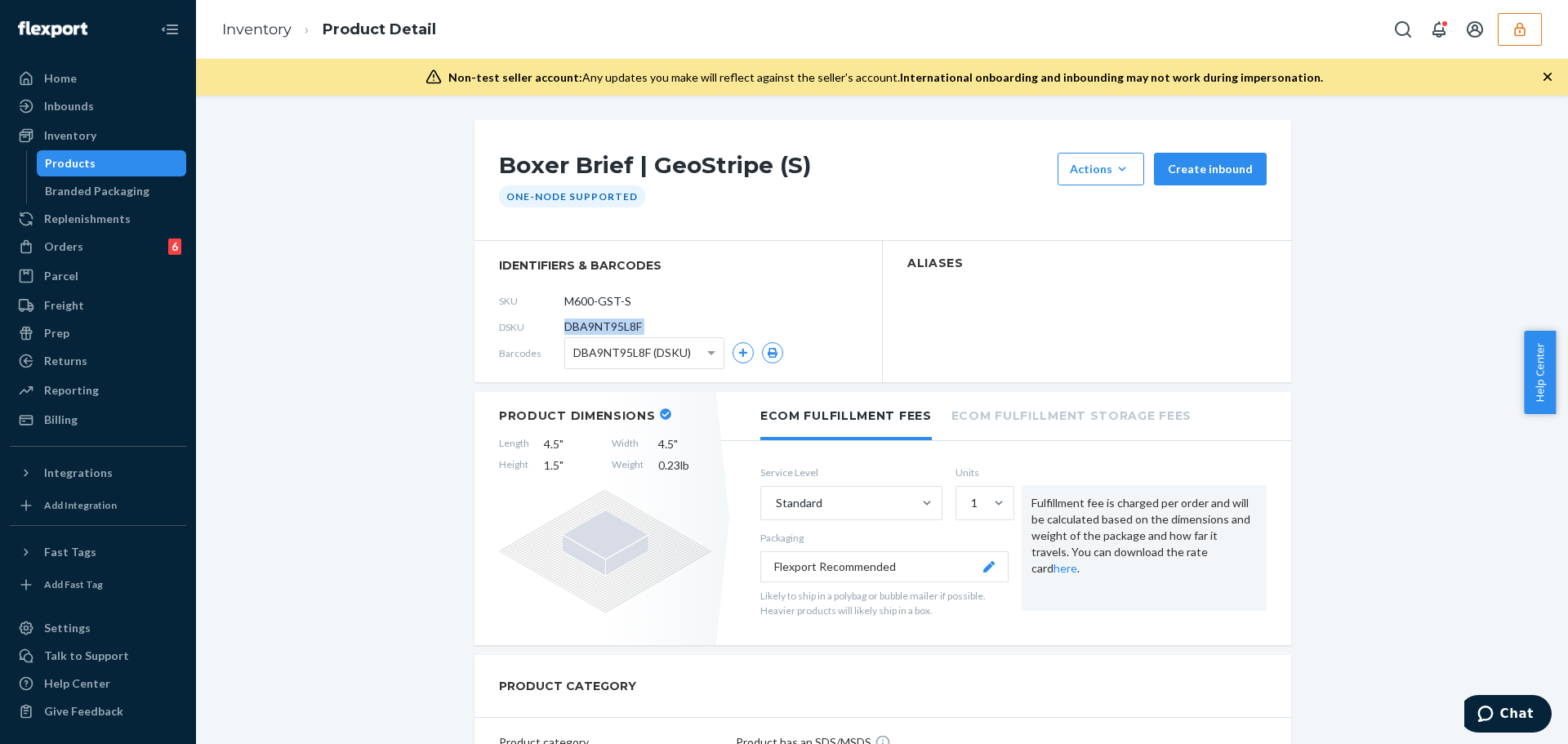
click at [623, 324] on span "DBA9NT95L8F" at bounding box center [602, 327] width 77 height 17
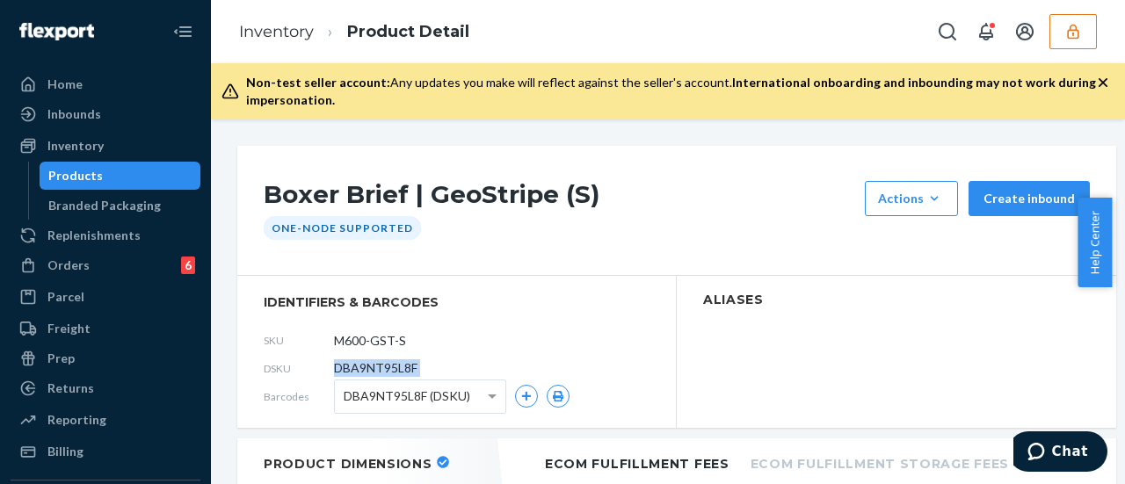
click at [1074, 39] on icon "button" at bounding box center [1073, 32] width 18 height 18
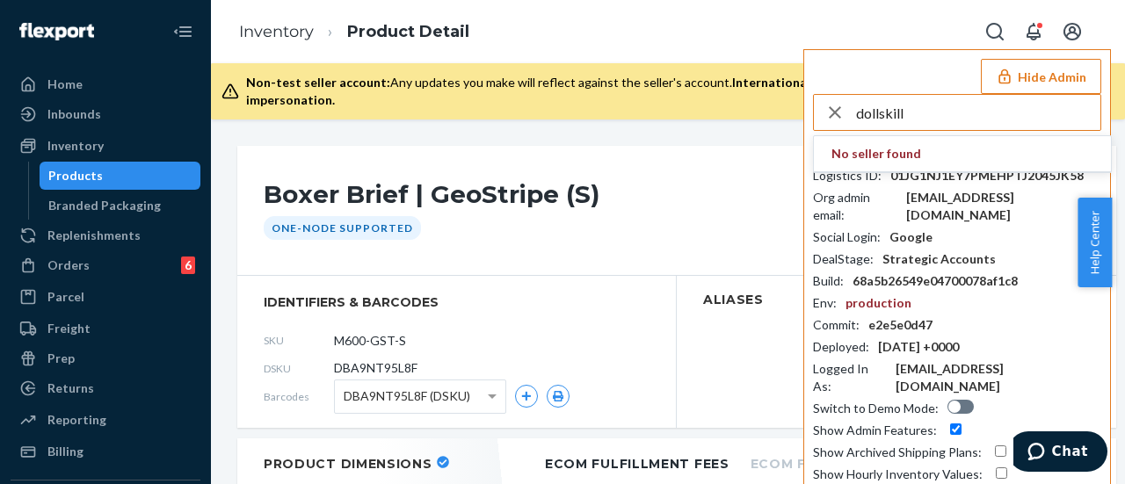
type input "dollskill"
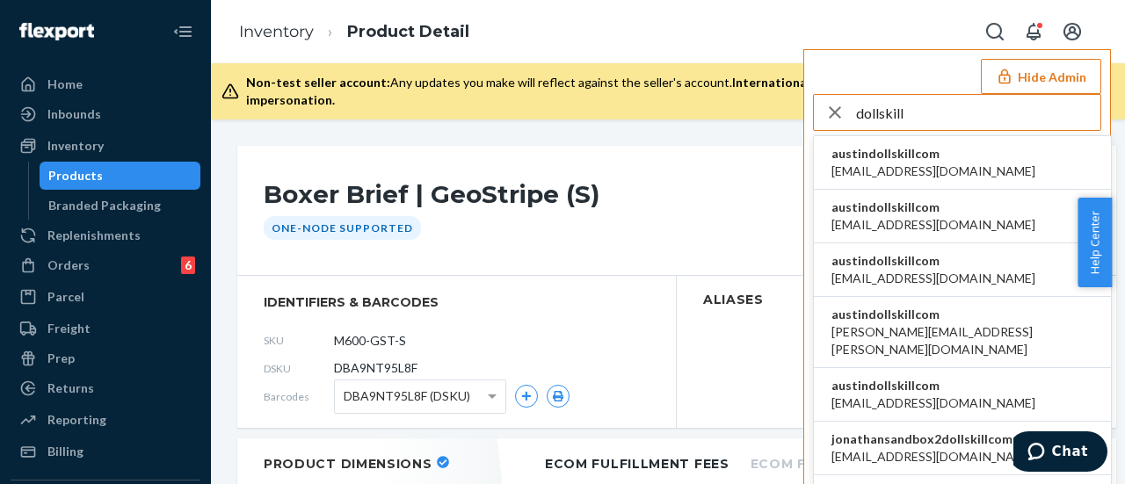
click at [932, 157] on span "austindollskillcom" at bounding box center [933, 154] width 204 height 18
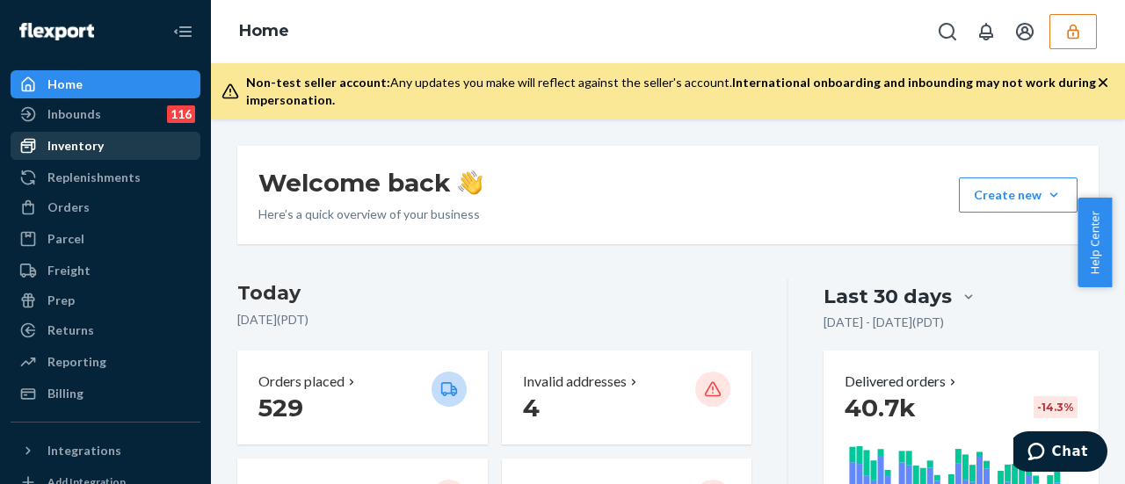
click at [121, 138] on div "Inventory" at bounding box center [105, 146] width 186 height 25
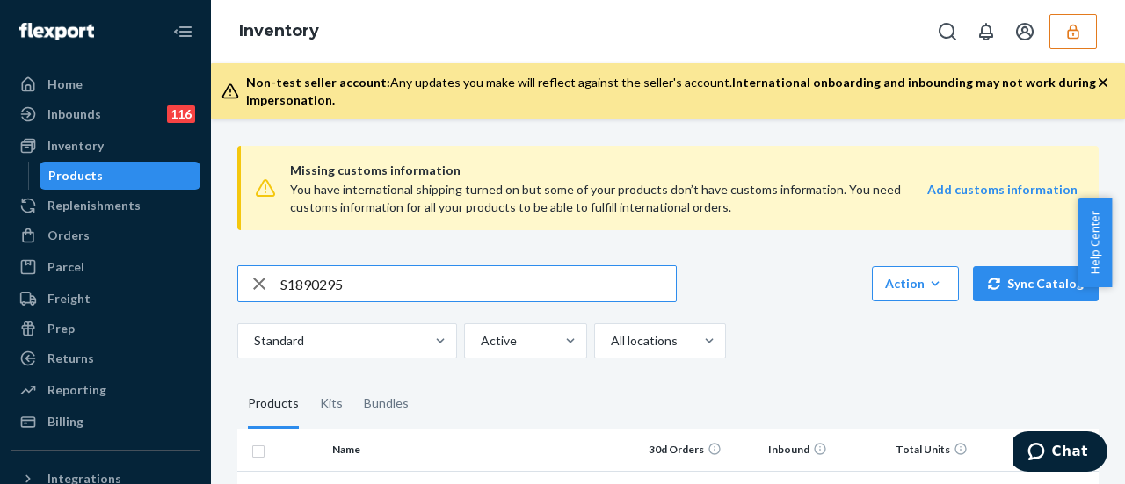
type input "S1890295"
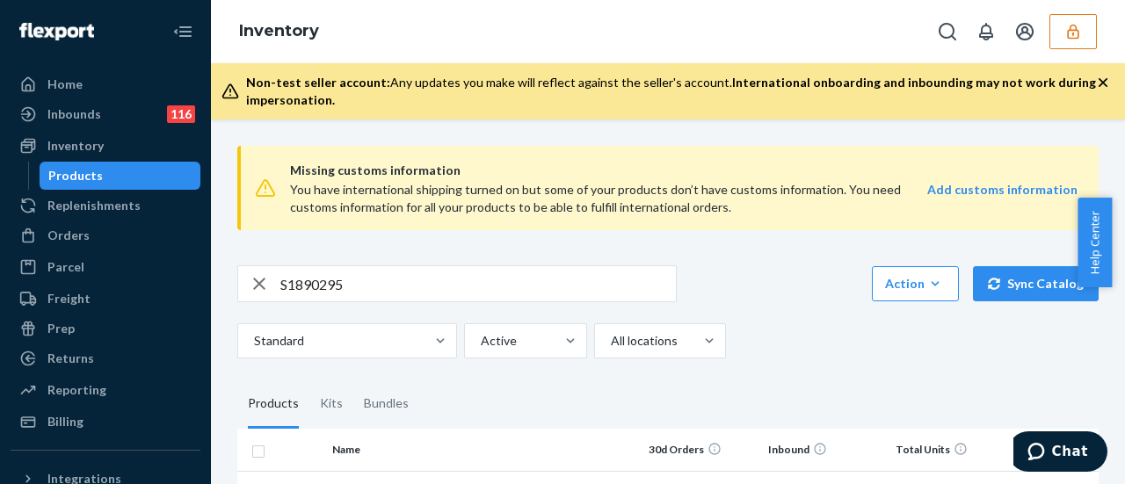
scroll to position [158, 0]
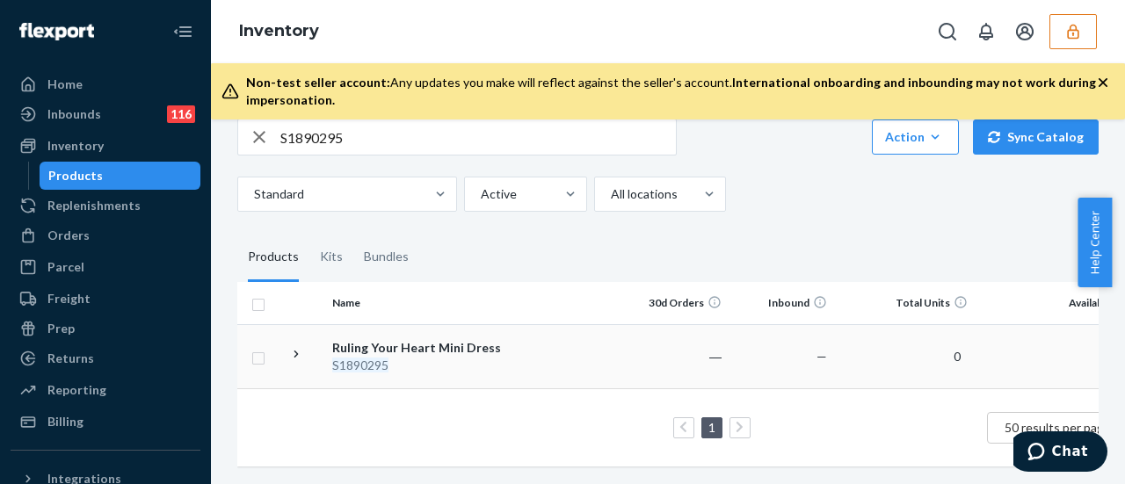
click at [437, 339] on div "Ruling Your Heart Mini Dress" at bounding box center [424, 348] width 184 height 18
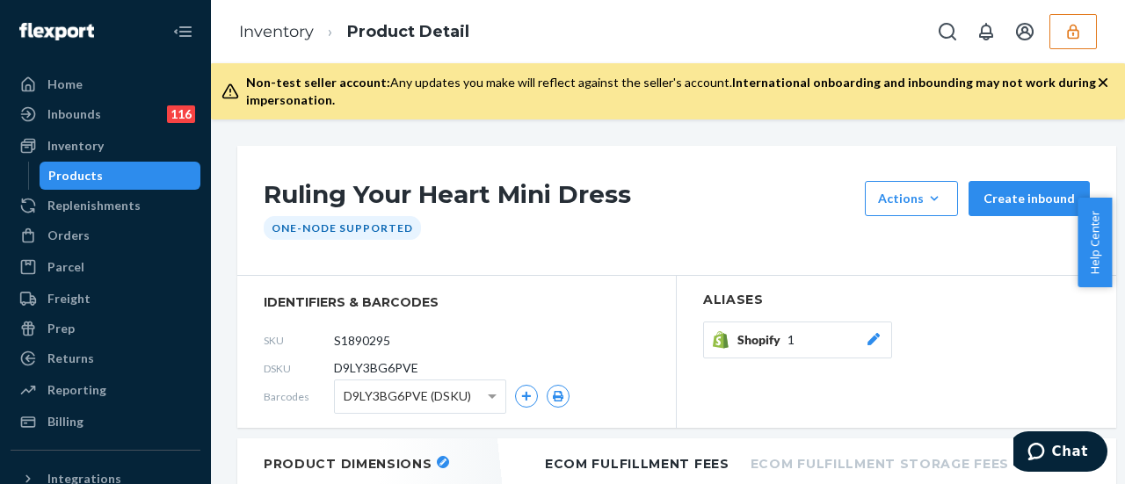
click at [392, 362] on span "D9LY3BG6PVE" at bounding box center [376, 368] width 84 height 18
copy span "D9LY3BG6PVE"
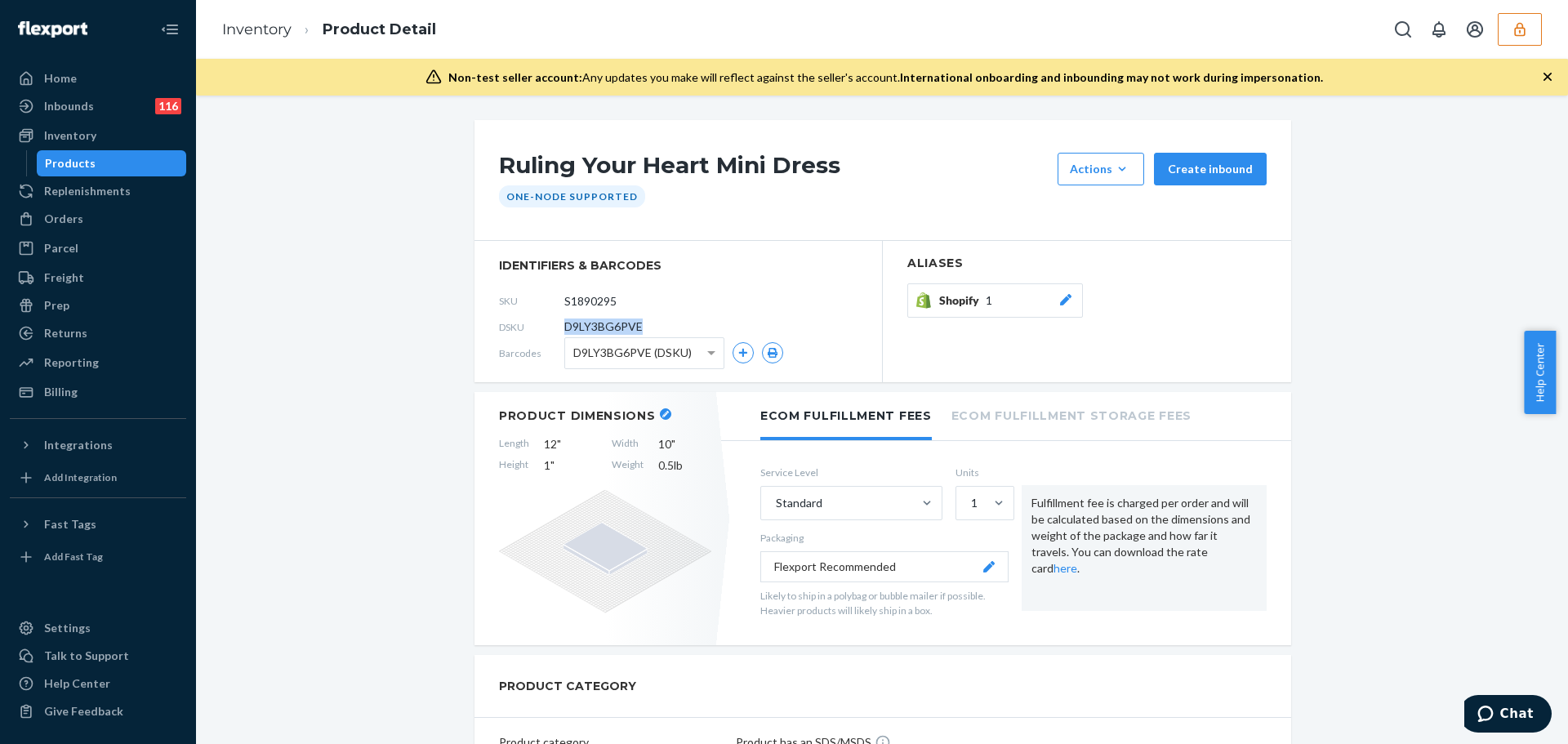
click at [629, 321] on span "D9LY3BG6PVE" at bounding box center [603, 327] width 78 height 17
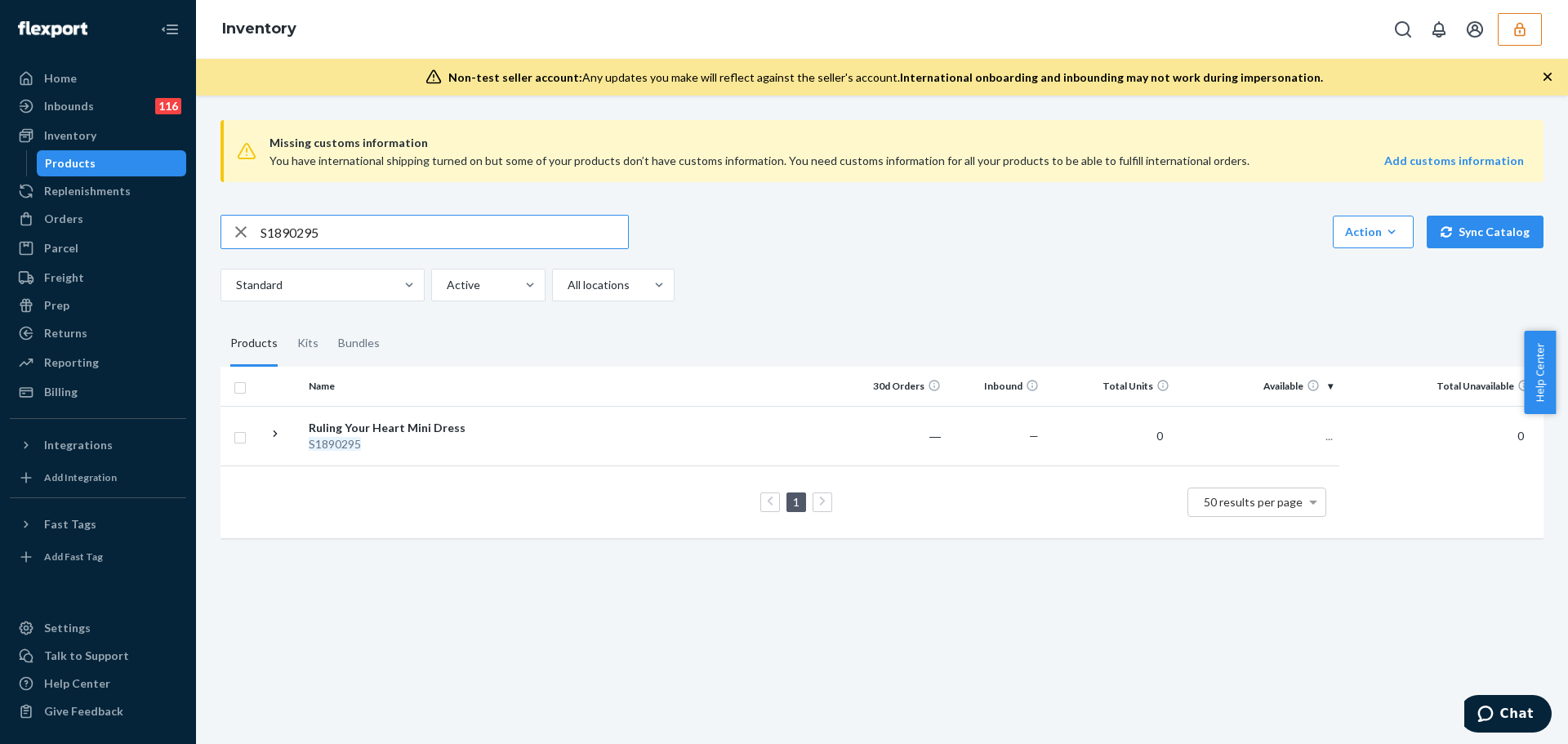
click at [335, 236] on input "S1890295" at bounding box center [443, 231] width 367 height 33
click at [335, 239] on input "S1890295" at bounding box center [443, 231] width 367 height 33
click at [340, 226] on input "S1890295" at bounding box center [443, 231] width 367 height 33
click at [351, 223] on input "S1890295DKSDTCN6Q5G" at bounding box center [443, 231] width 367 height 33
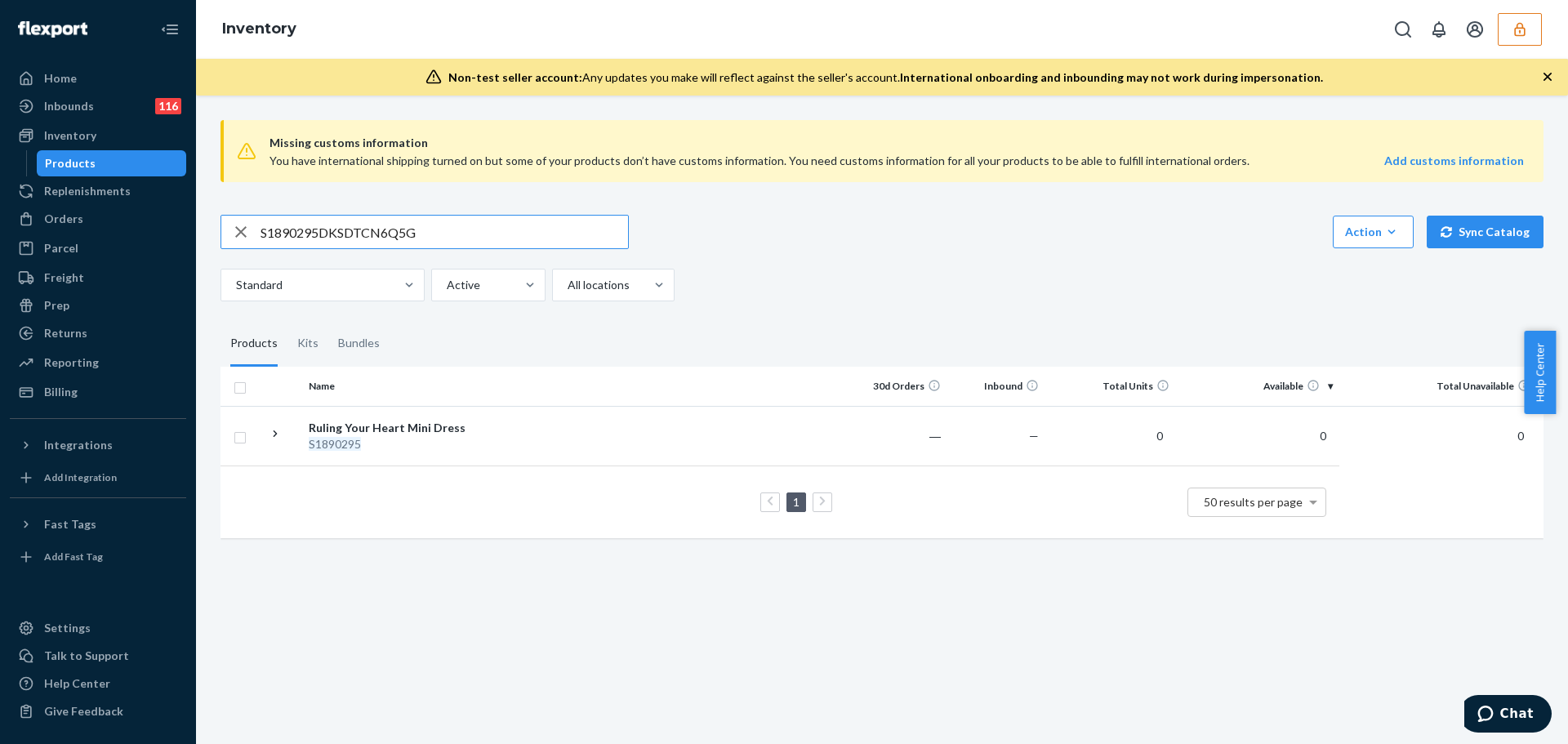
click at [351, 223] on input "S1890295DKSDTCN6Q5G" at bounding box center [443, 231] width 367 height 33
type input "DKSDTCN6Q5G"
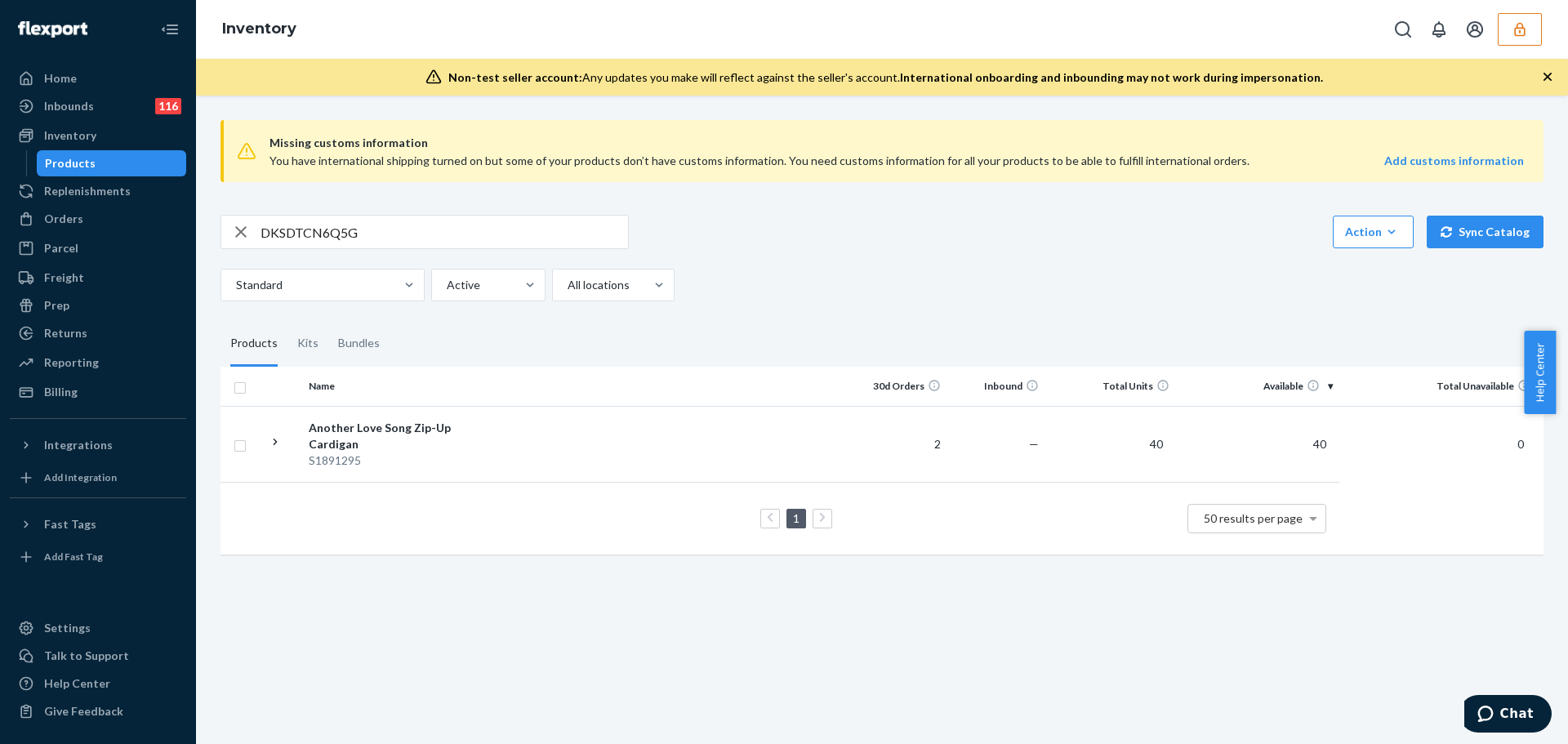
click at [1033, 32] on icon "button" at bounding box center [1519, 29] width 10 height 14
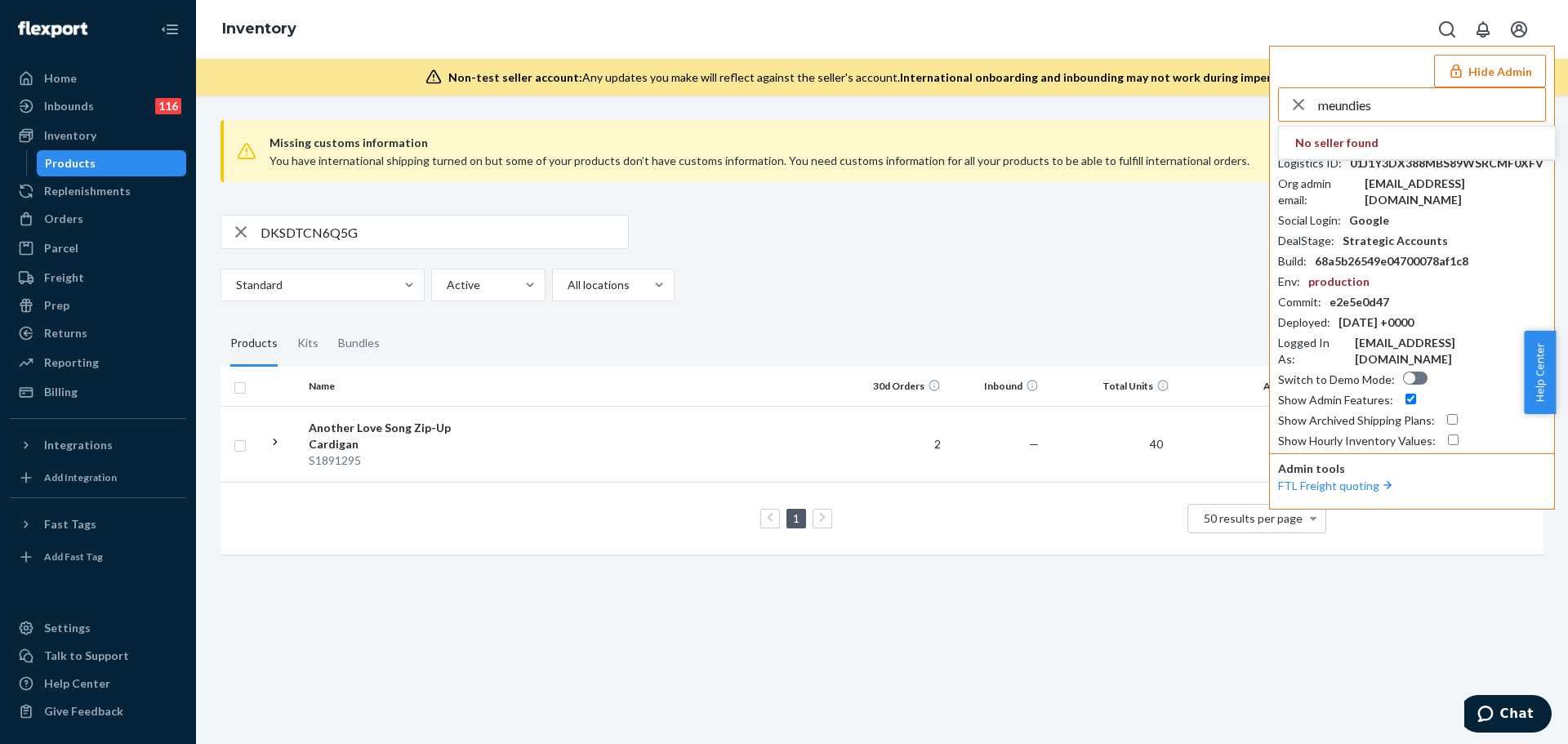
type input "meundies"
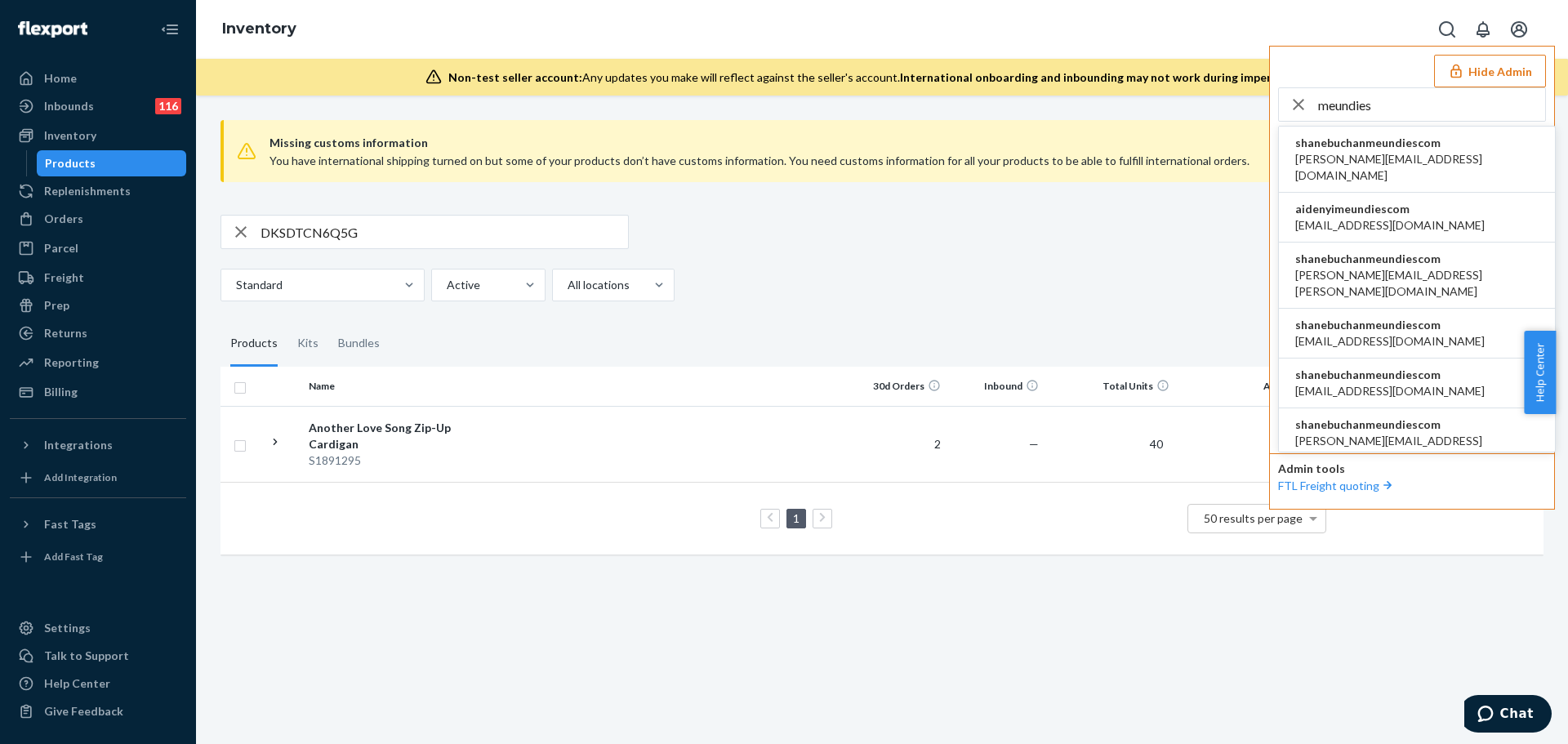
click at [1033, 267] on span "alex.quinonez@meundies.com" at bounding box center [1417, 282] width 244 height 33
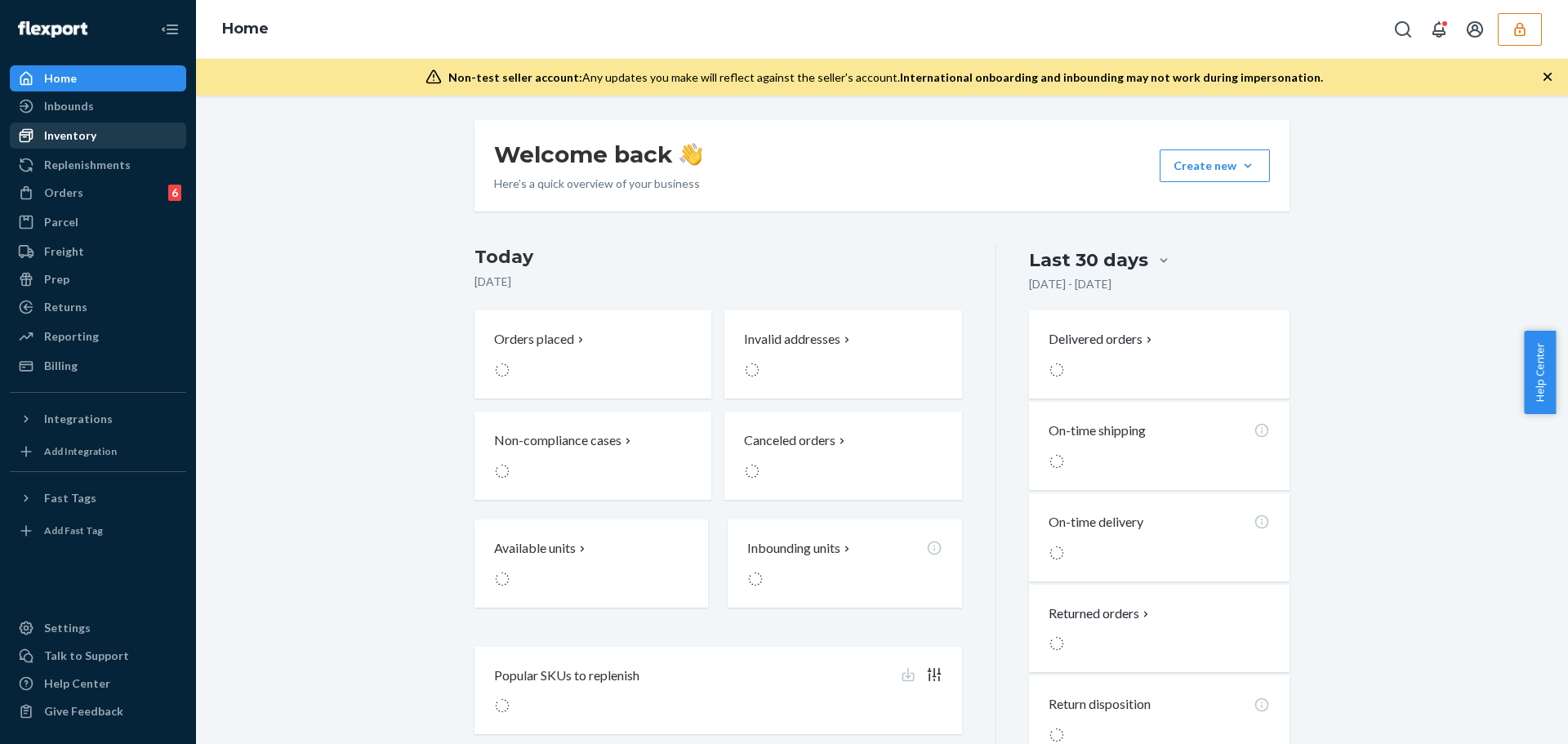
drag, startPoint x: 85, startPoint y: 136, endPoint x: 111, endPoint y: 144, distance: 27.2
click at [85, 136] on div "Inventory" at bounding box center [70, 136] width 52 height 17
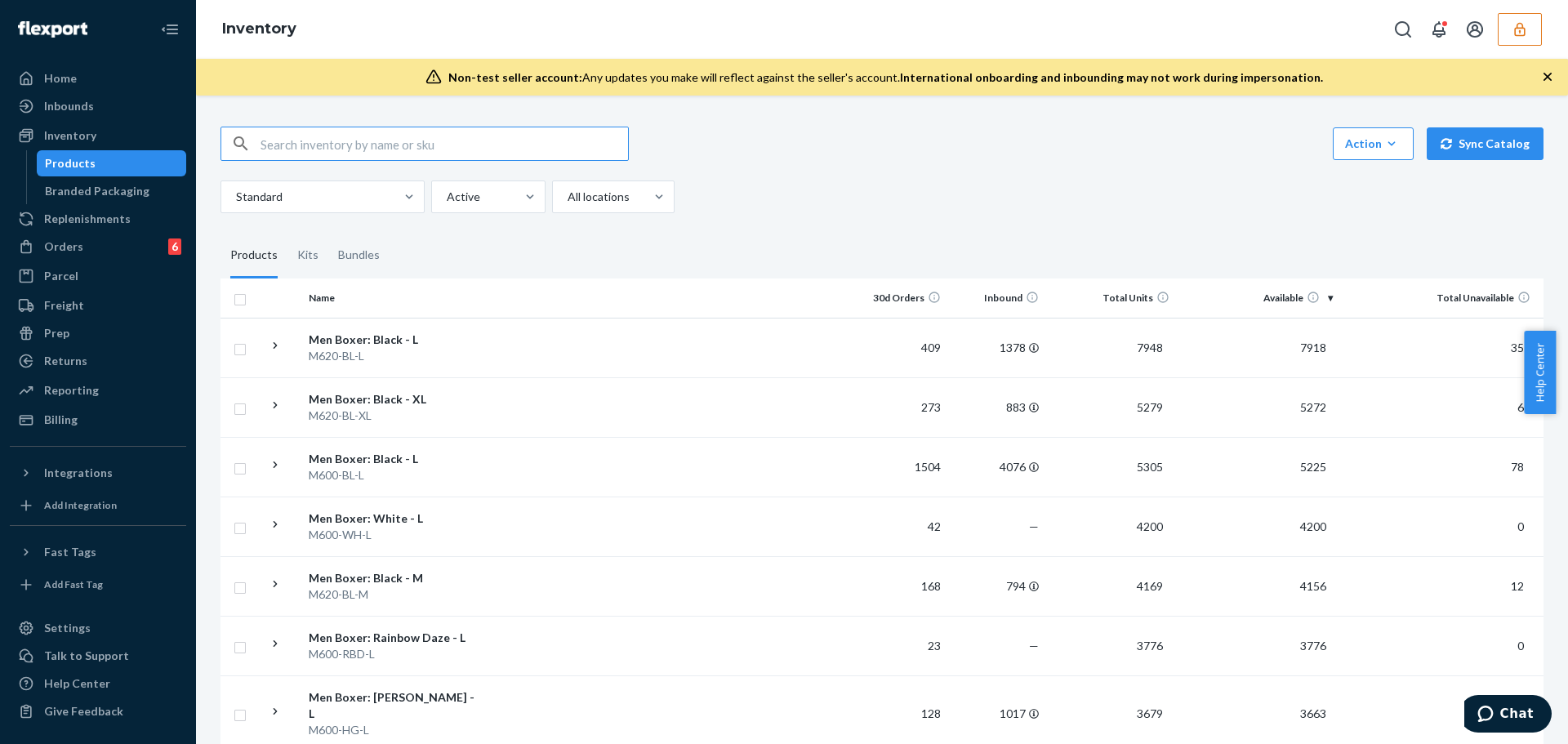
type input "r"
type input "pride"
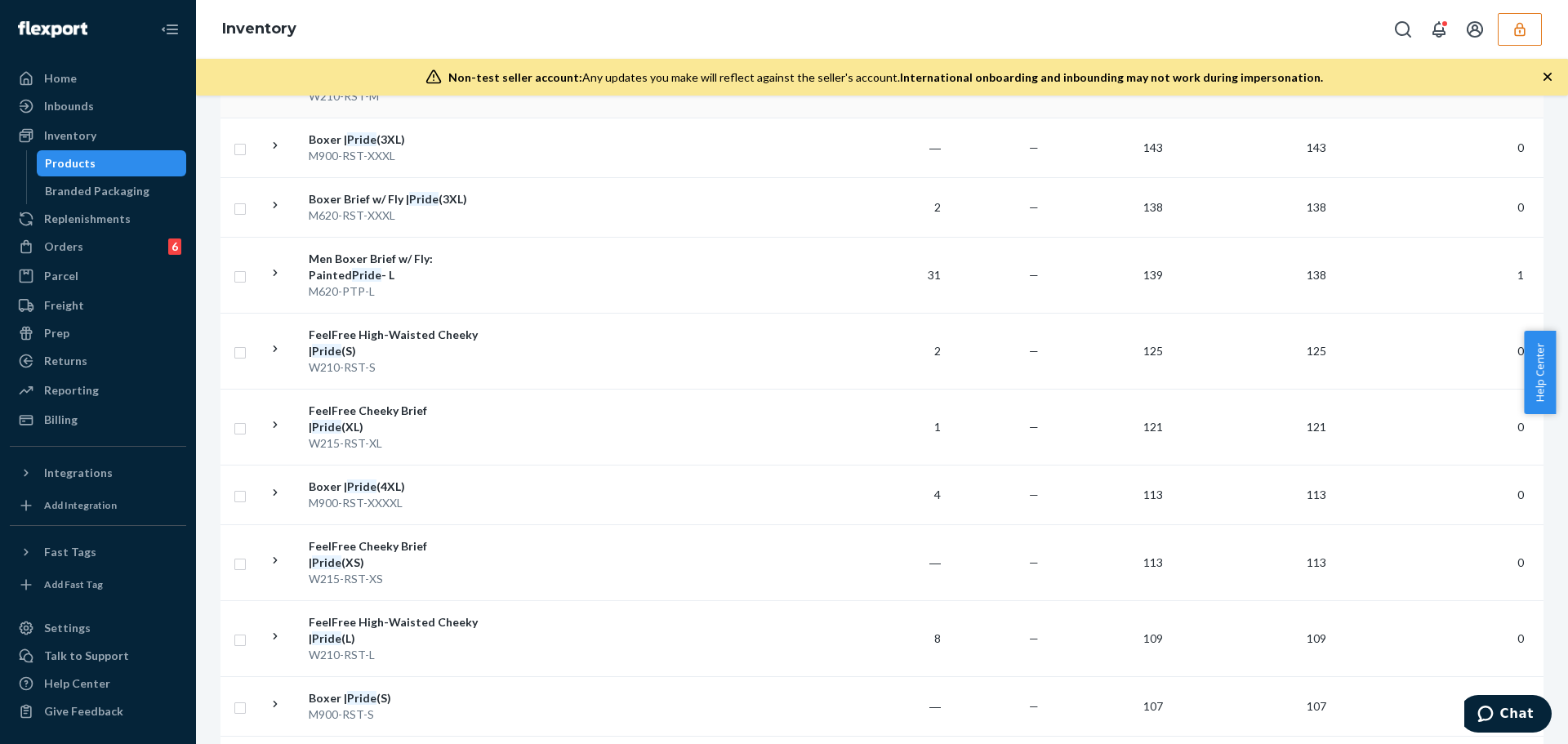
scroll to position [1639, 0]
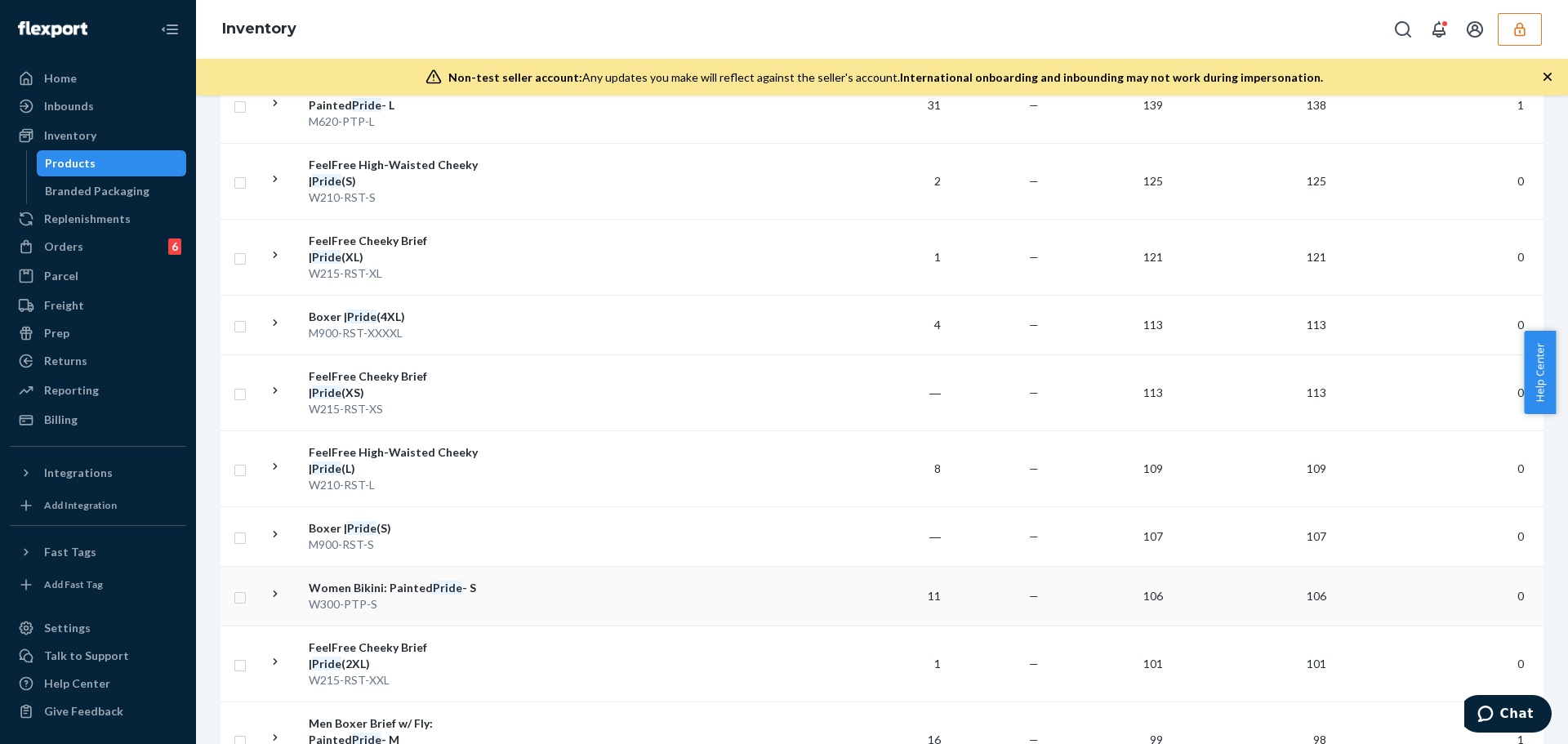
click at [506, 581] on td at bounding box center [667, 595] width 363 height 59
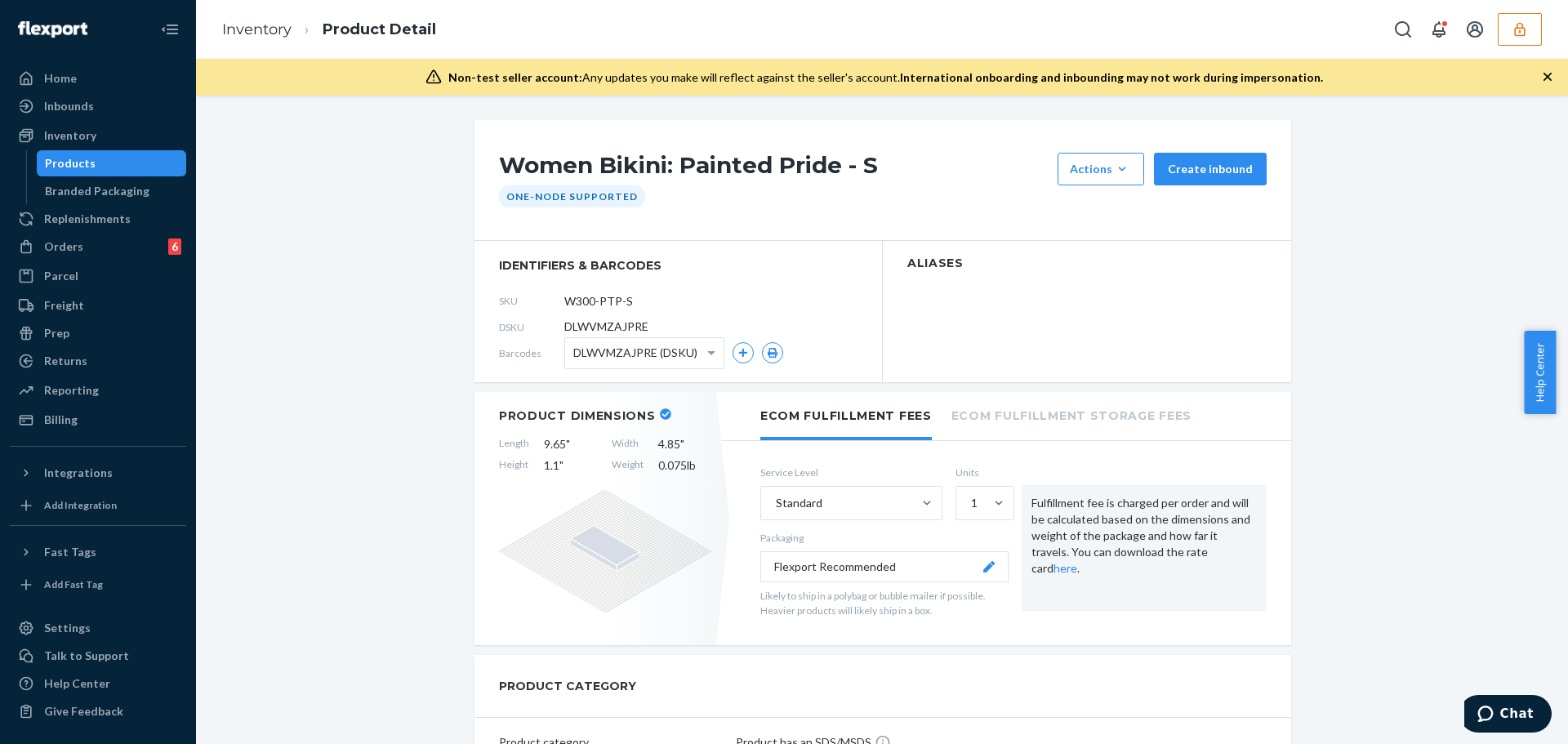
click at [583, 332] on span "DLWVMZAJPRE" at bounding box center [606, 327] width 85 height 17
copy span "DLWVMZAJPRE"
